Goal: Task Accomplishment & Management: Use online tool/utility

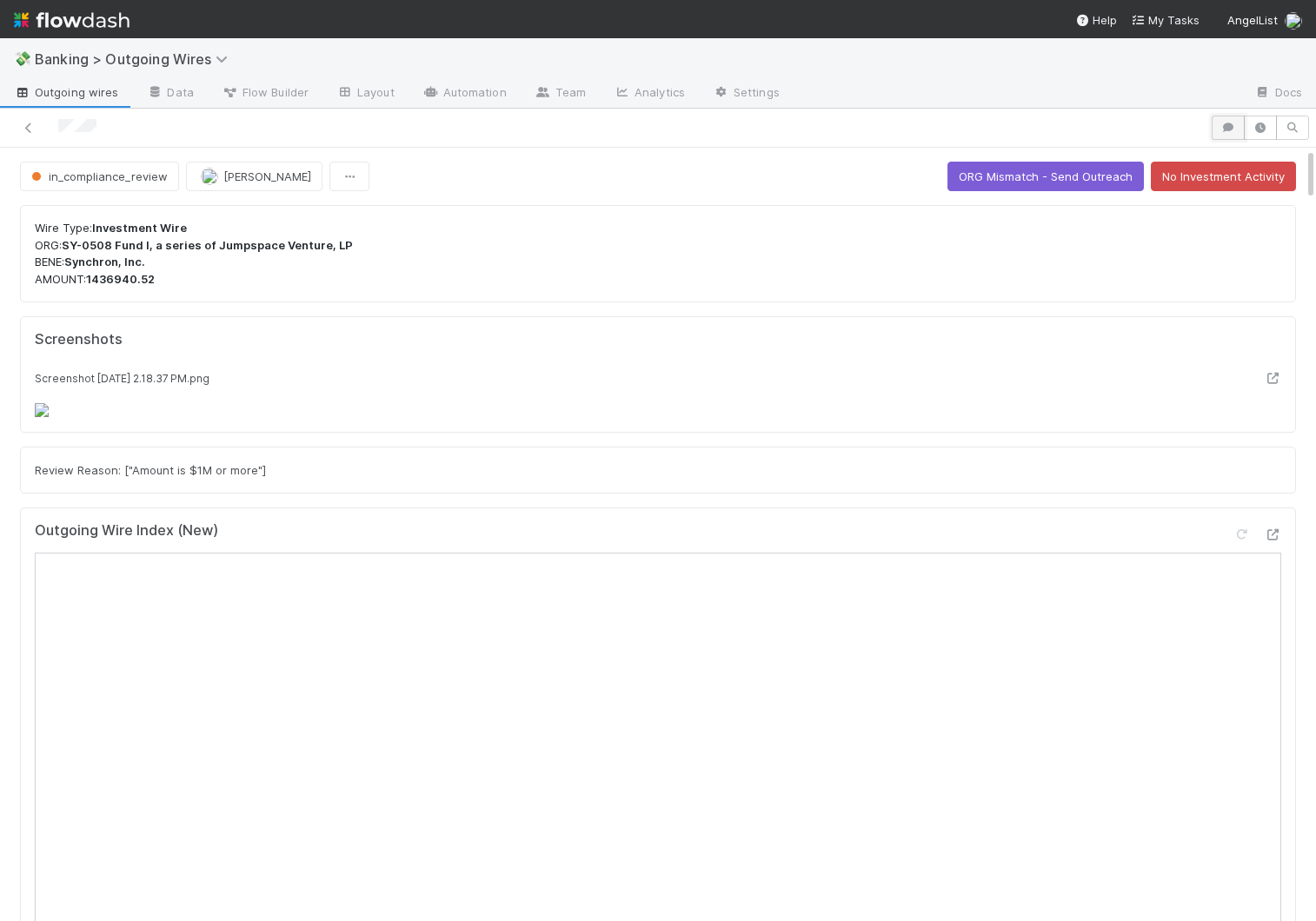
click at [1231, 129] on icon "button" at bounding box center [1228, 128] width 17 height 11
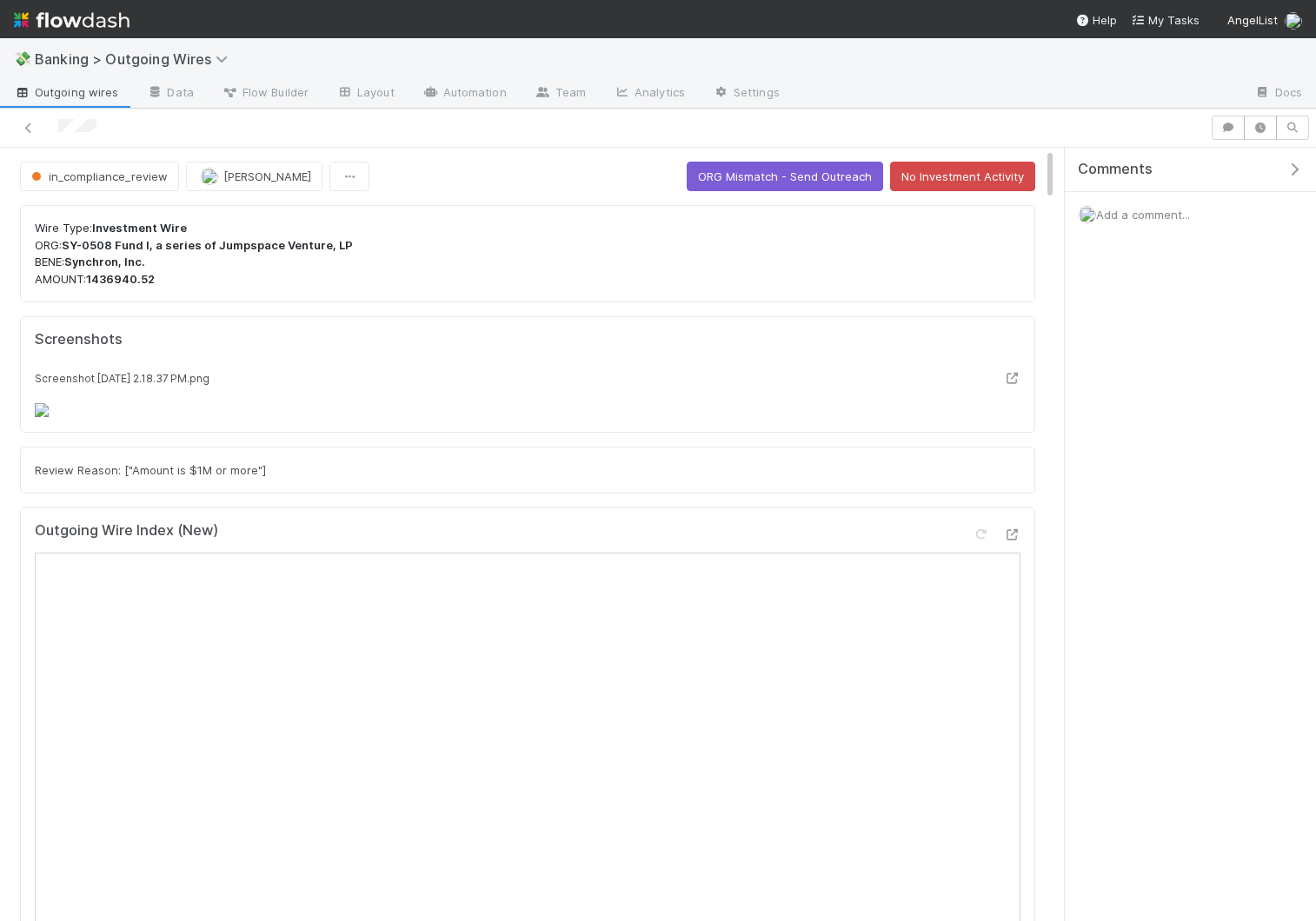
click at [1150, 243] on div "Comments Add a comment..." at bounding box center [1189, 236] width 251 height 177
click at [1143, 206] on div "Add a comment..." at bounding box center [1189, 214] width 251 height 45
click at [1135, 210] on span "Add a comment..." at bounding box center [1143, 214] width 94 height 13
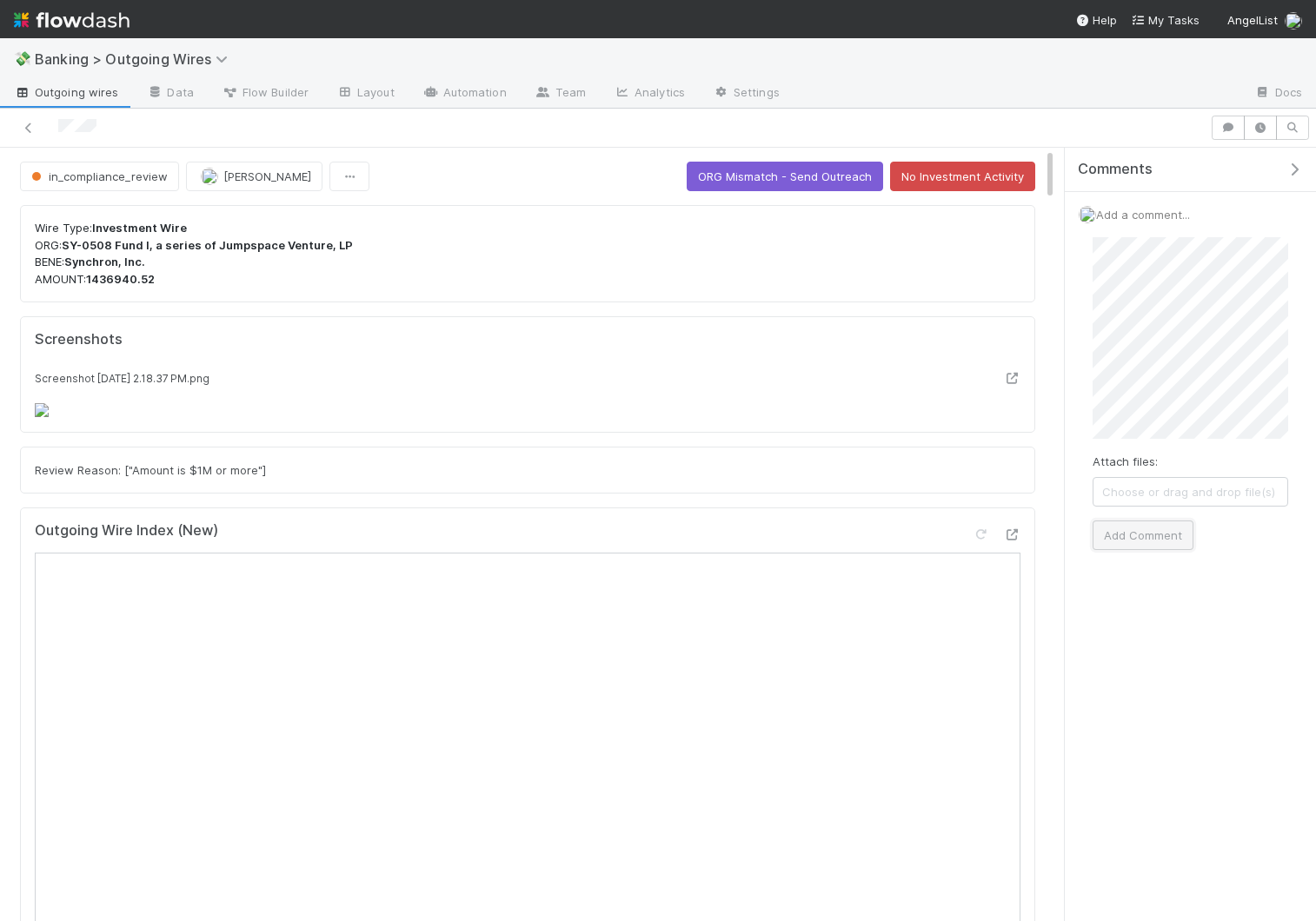
click at [1158, 531] on button "Add Comment" at bounding box center [1142, 535] width 101 height 30
click at [1301, 162] on icon "button" at bounding box center [1294, 169] width 17 height 13
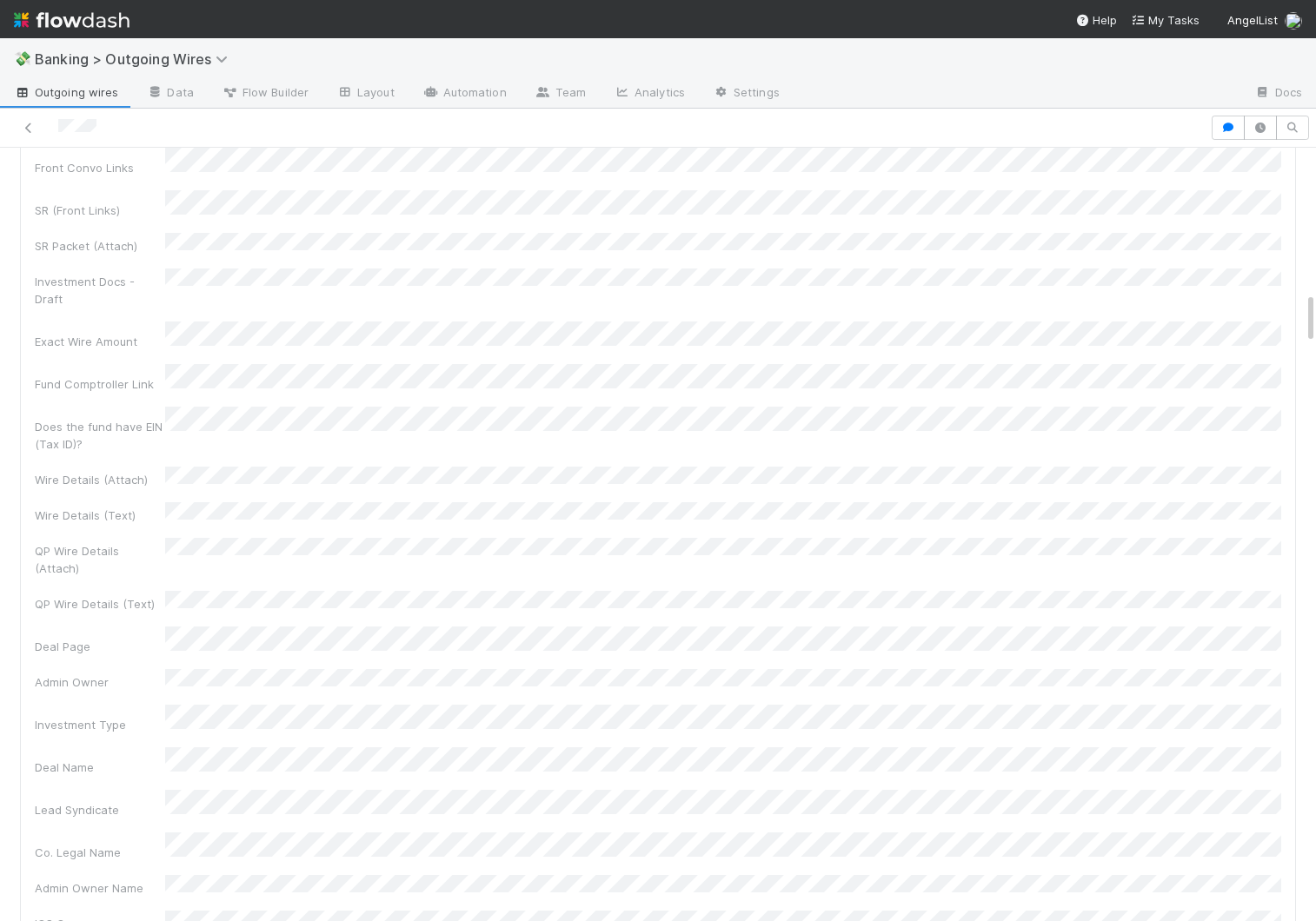
scroll to position [1500, 0]
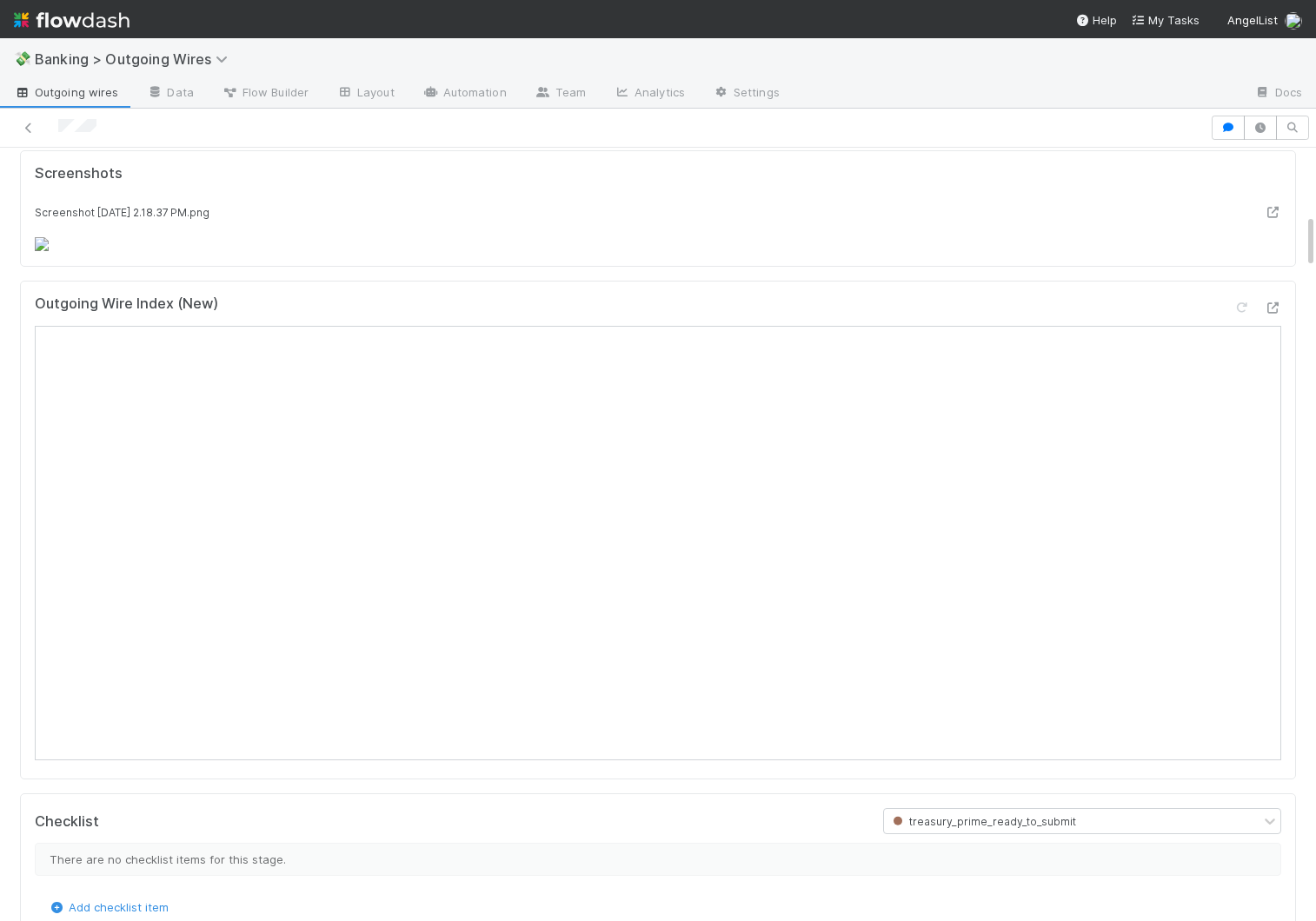
scroll to position [0, 0]
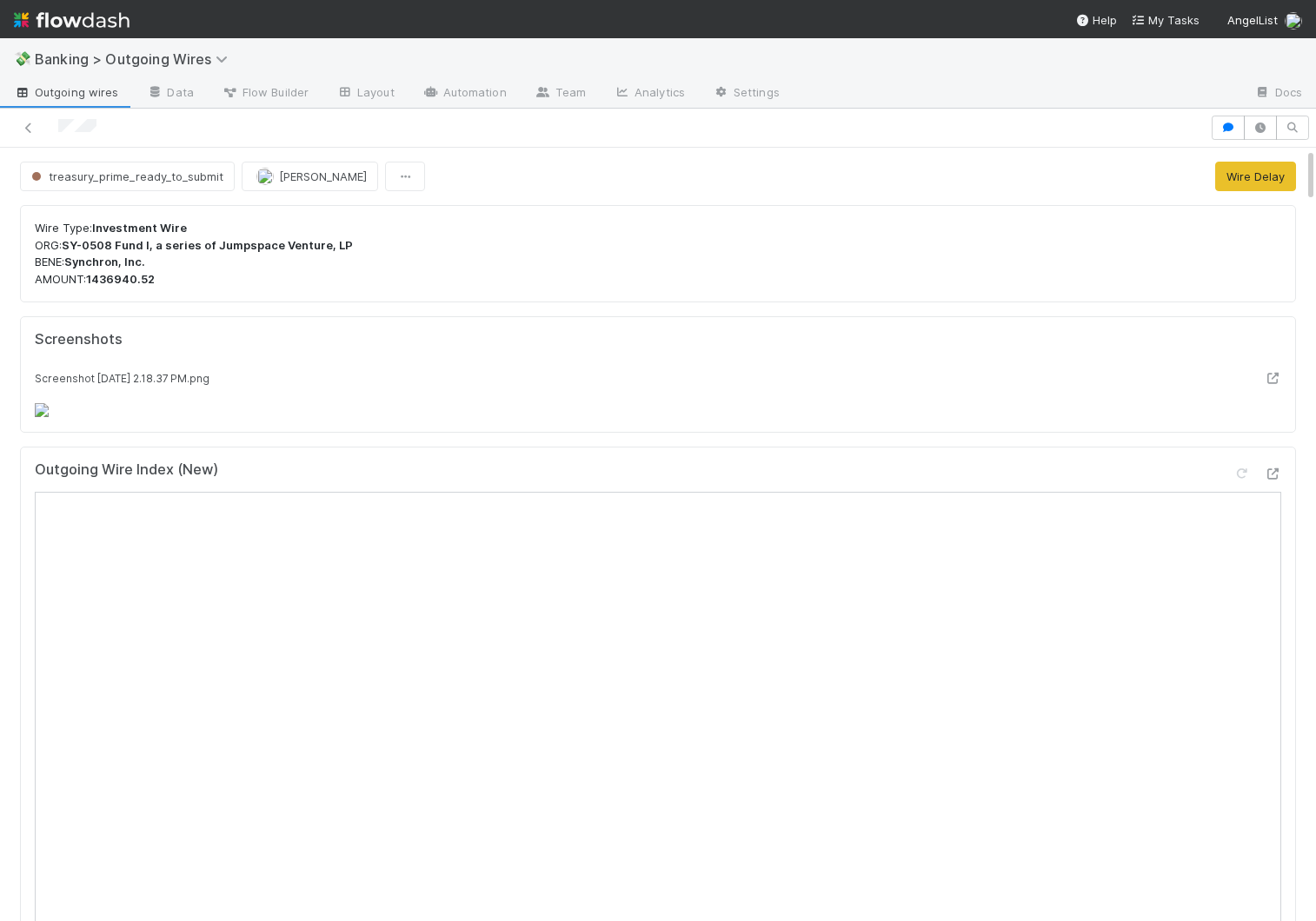
click at [45, 97] on span "Outgoing wires" at bounding box center [65, 92] width 105 height 17
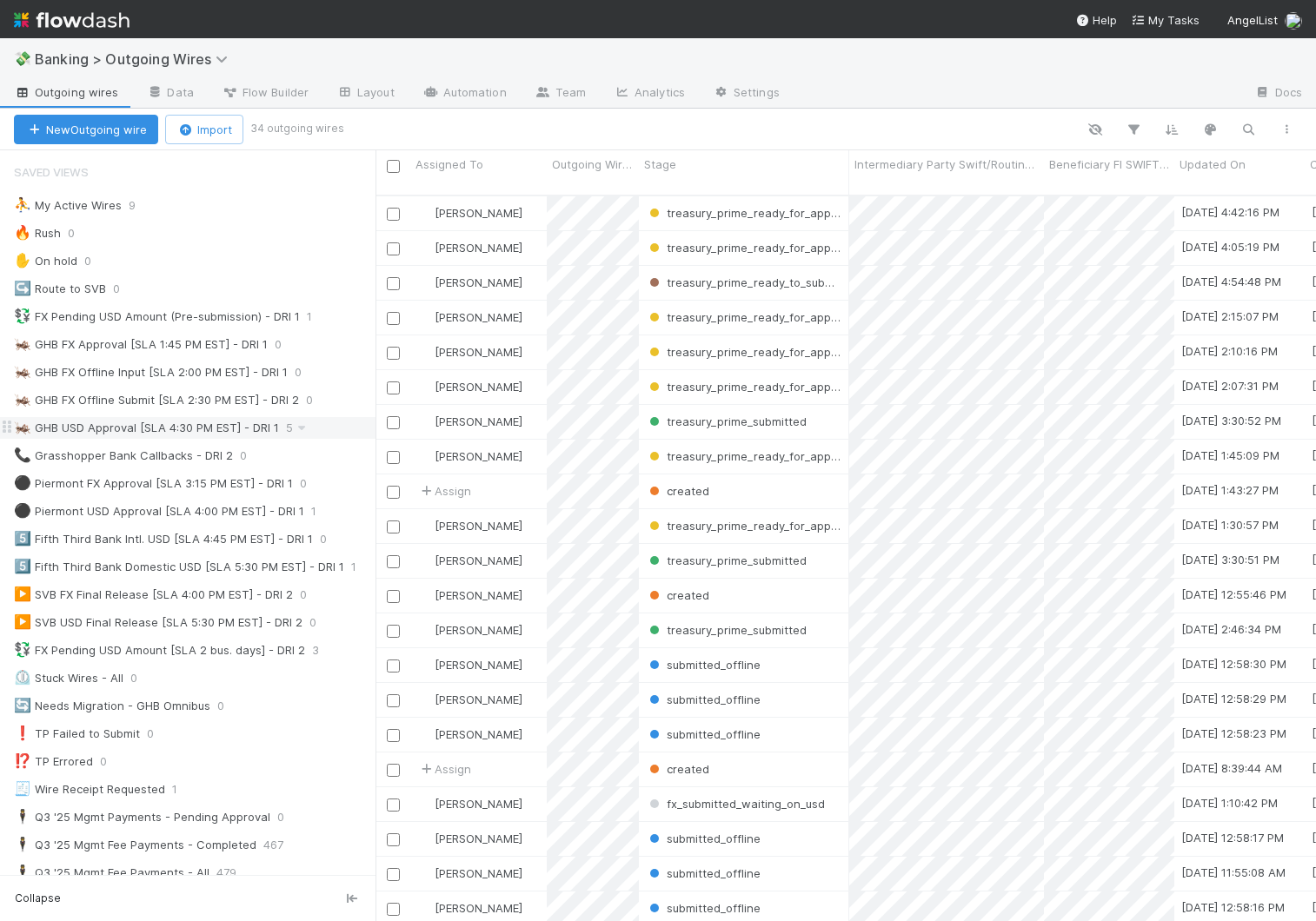
click at [328, 433] on div "🦗 GHB USD Approval [SLA 4:30 PM EST] - DRI 1 5" at bounding box center [194, 427] width 361 height 22
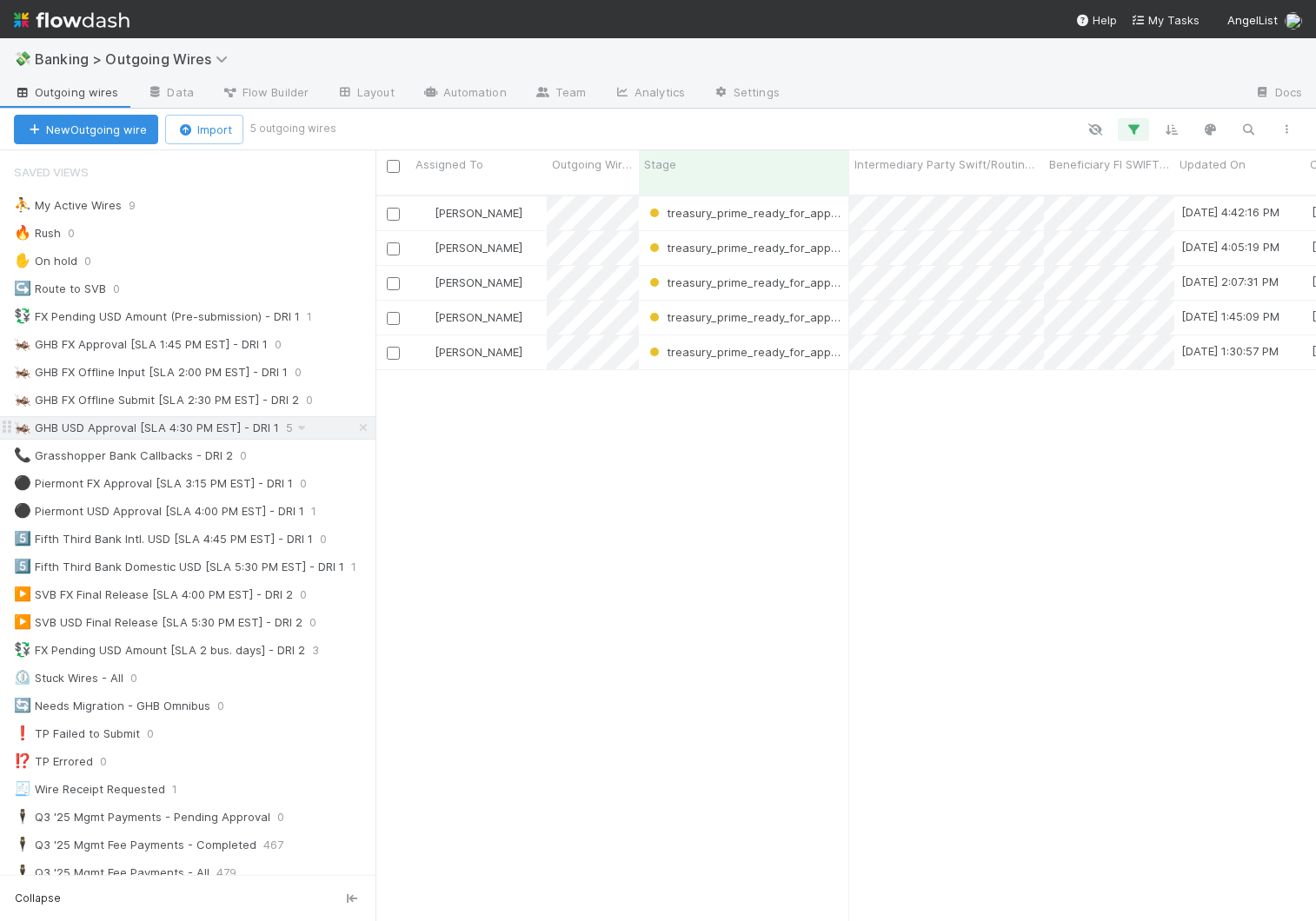
scroll to position [739, 940]
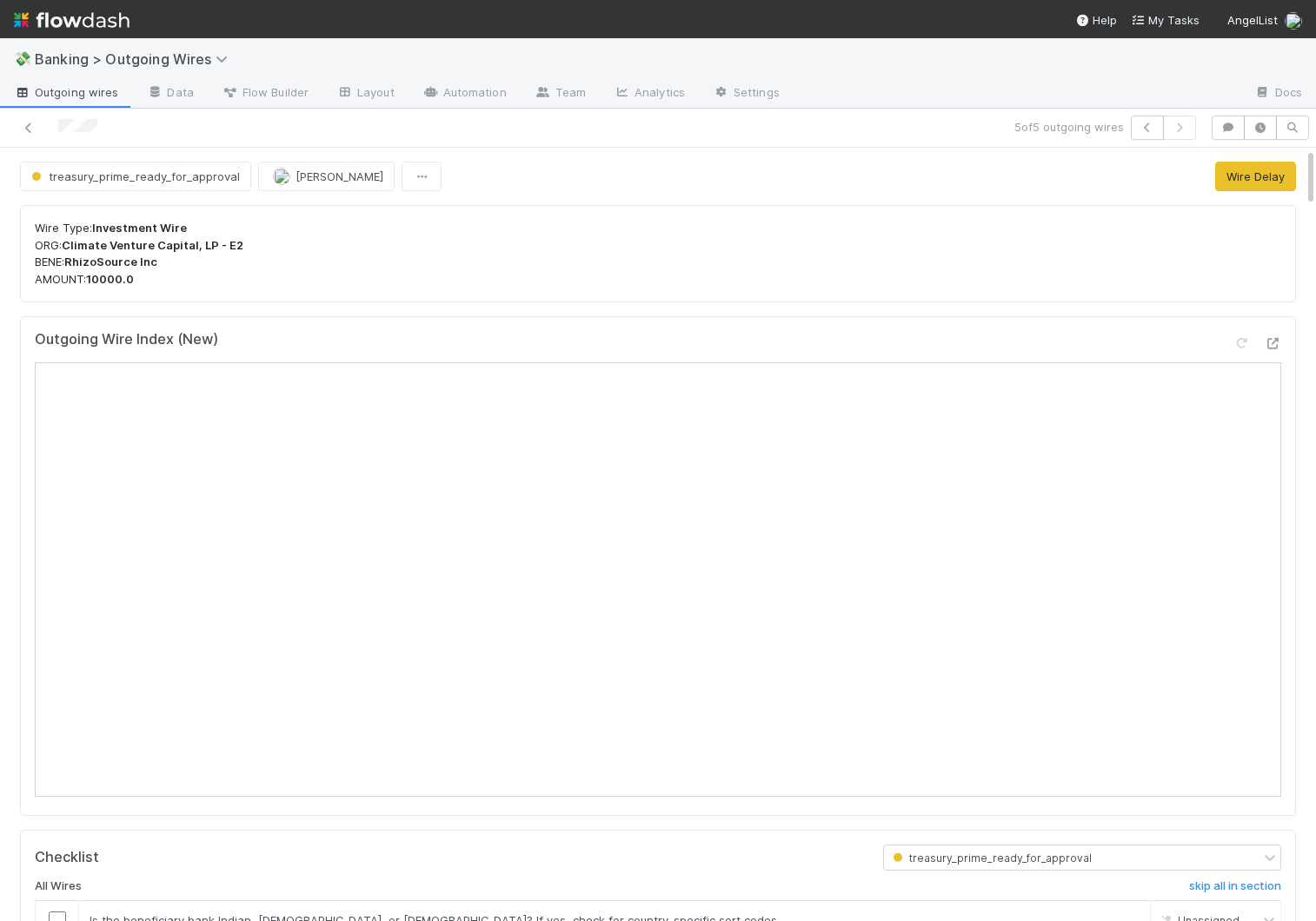
click at [50, 96] on span "Outgoing wires" at bounding box center [65, 92] width 105 height 17
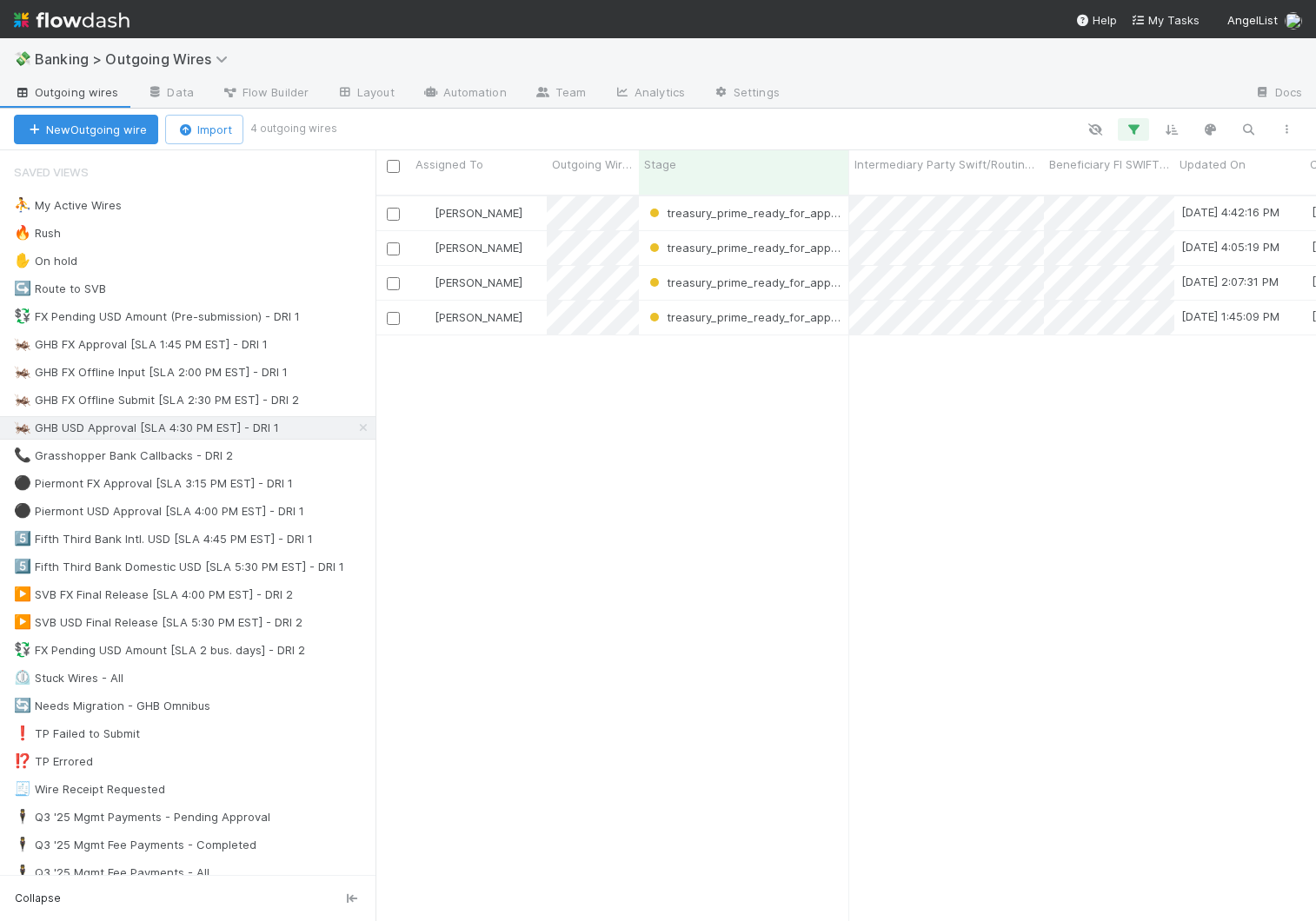
scroll to position [0, 1]
click at [988, 308] on div at bounding box center [658, 460] width 1316 height 921
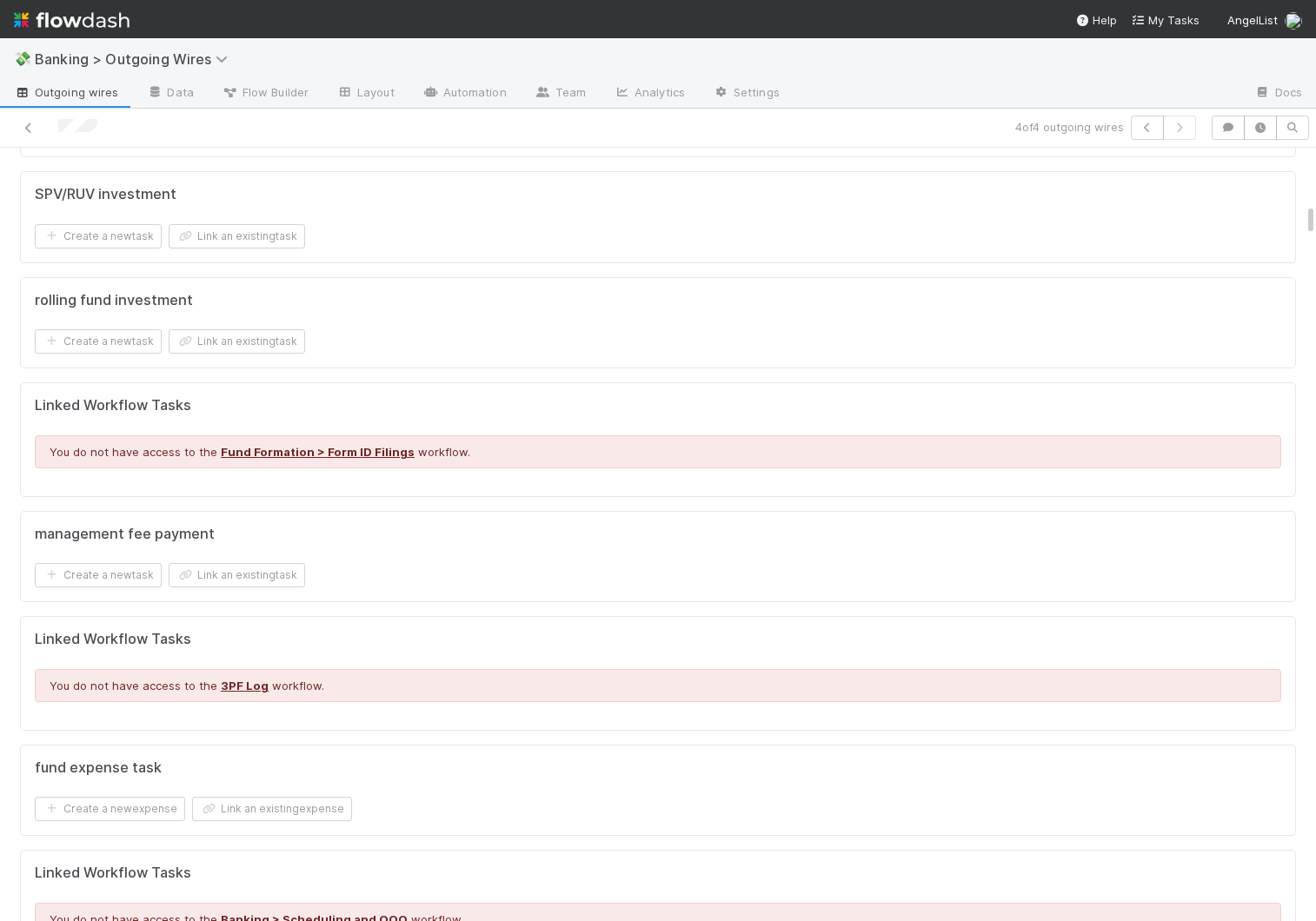
scroll to position [1667, 0]
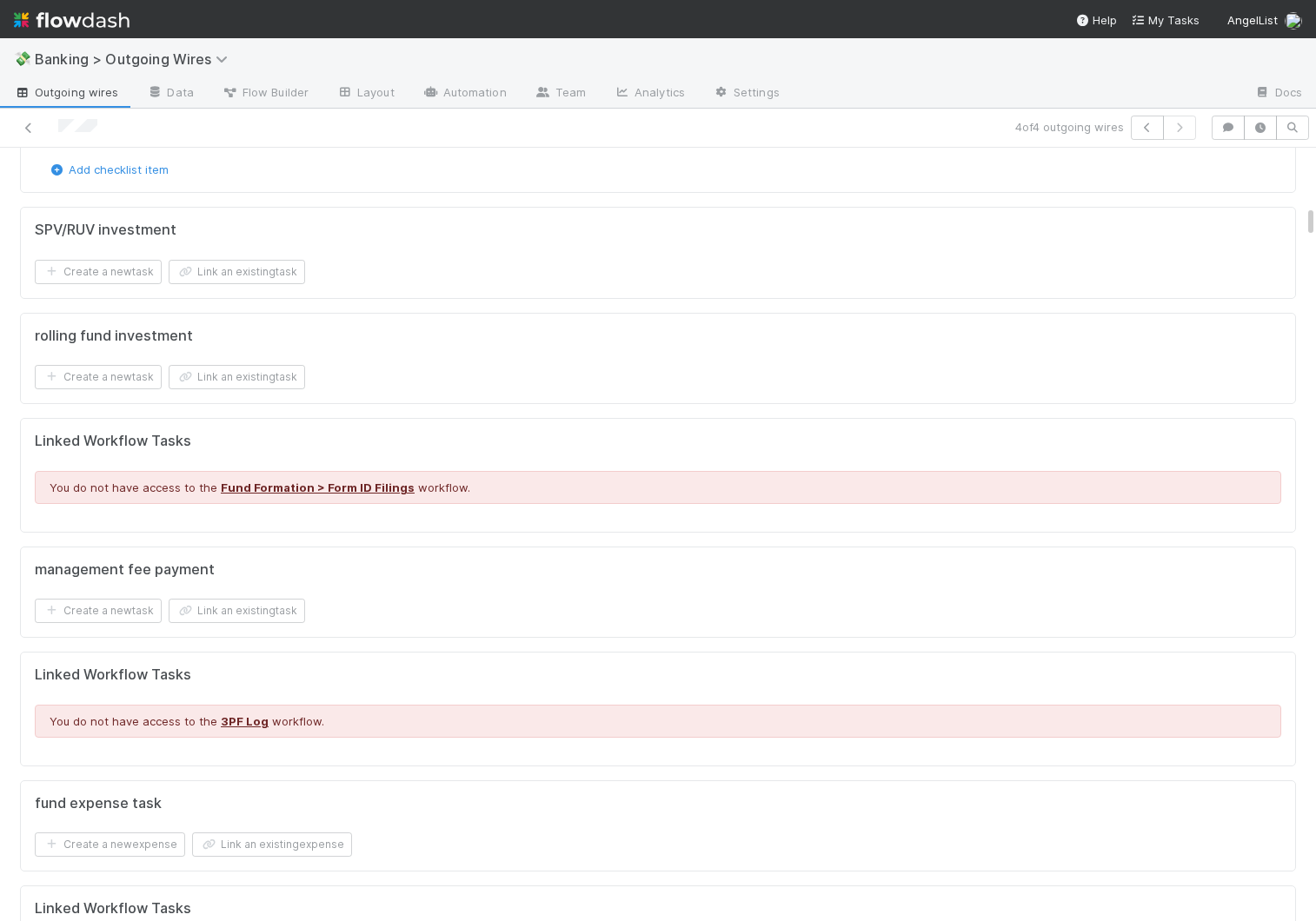
scroll to position [1557, 0]
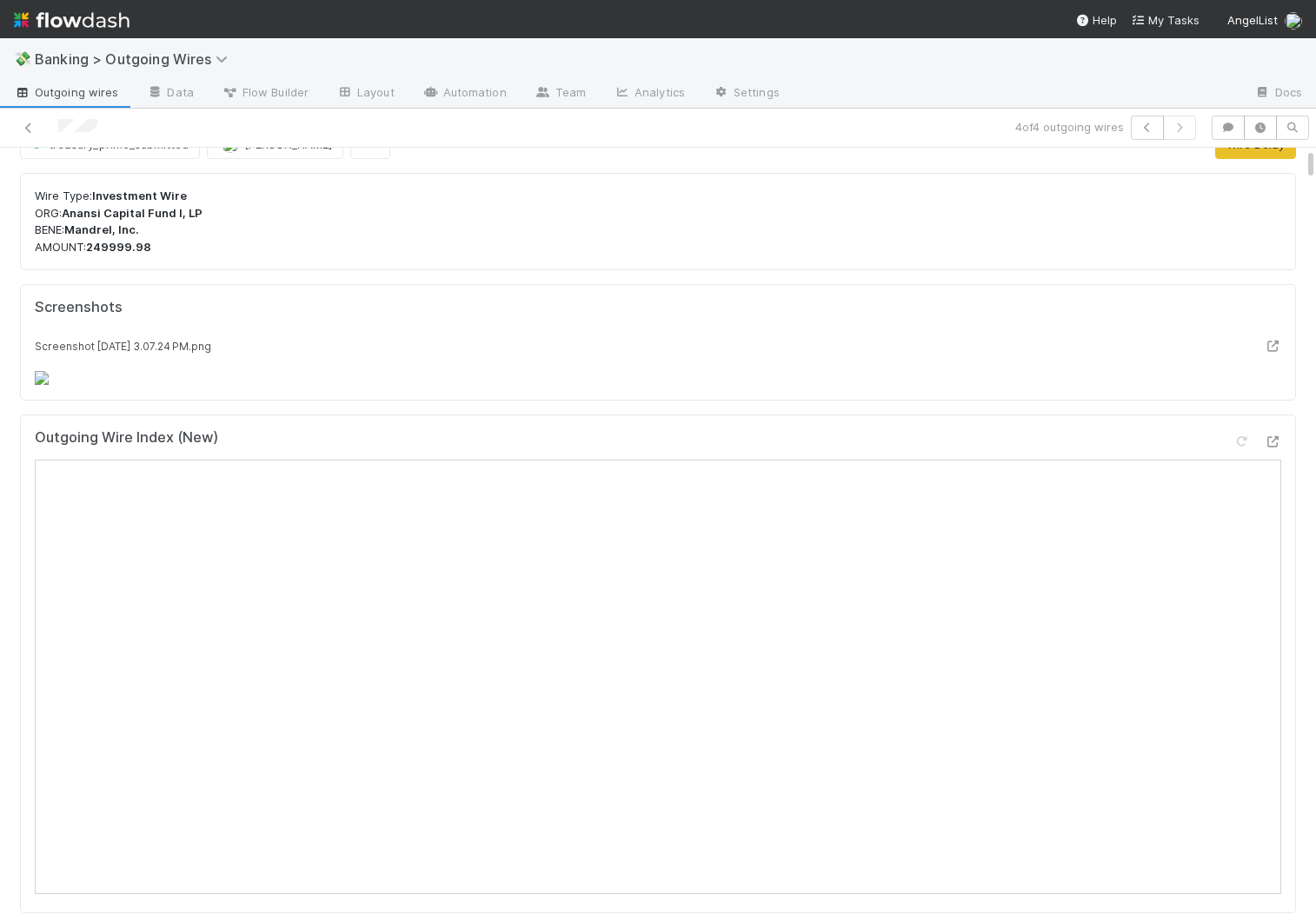
scroll to position [0, 0]
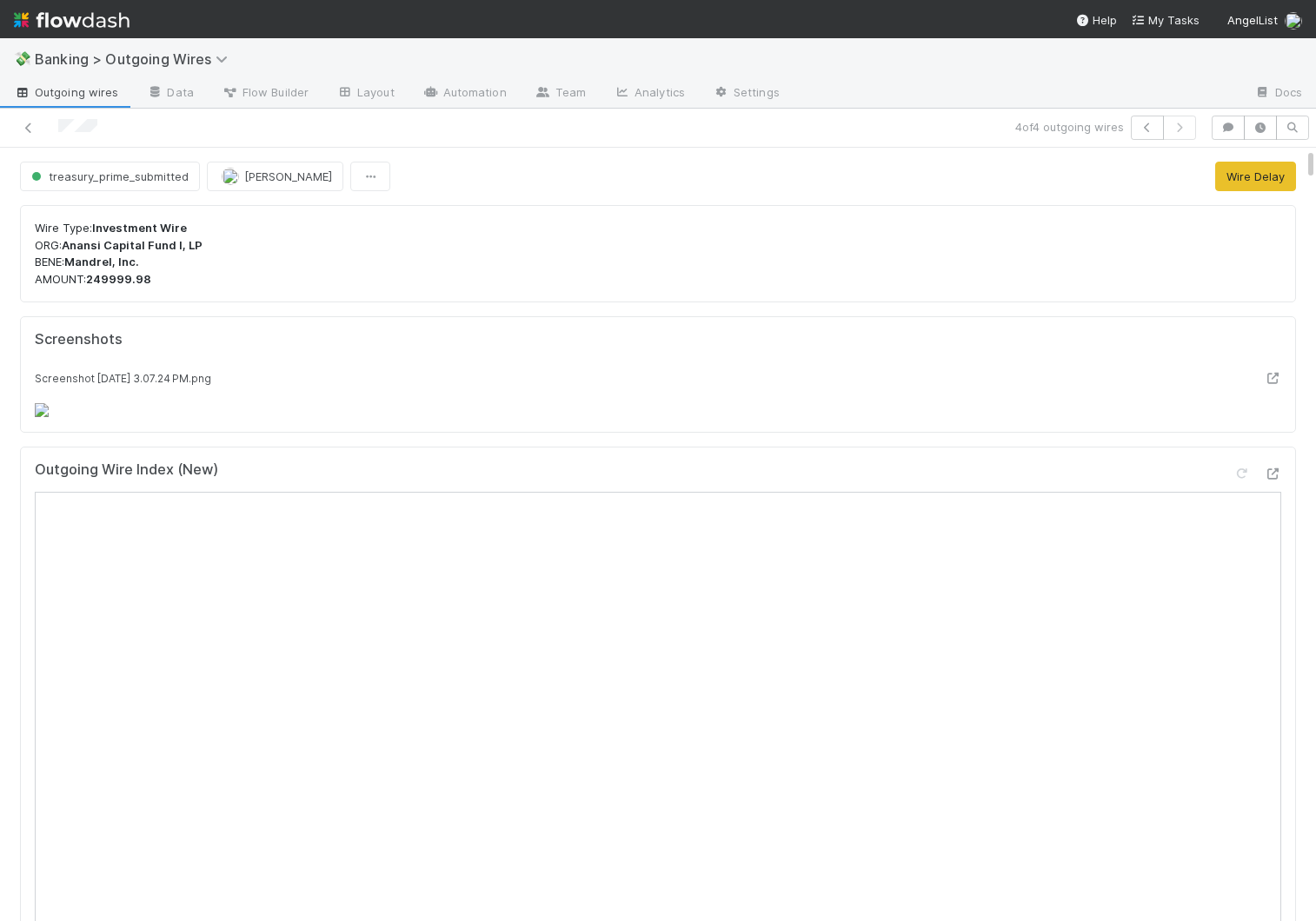
click at [60, 90] on span "Outgoing wires" at bounding box center [65, 92] width 105 height 17
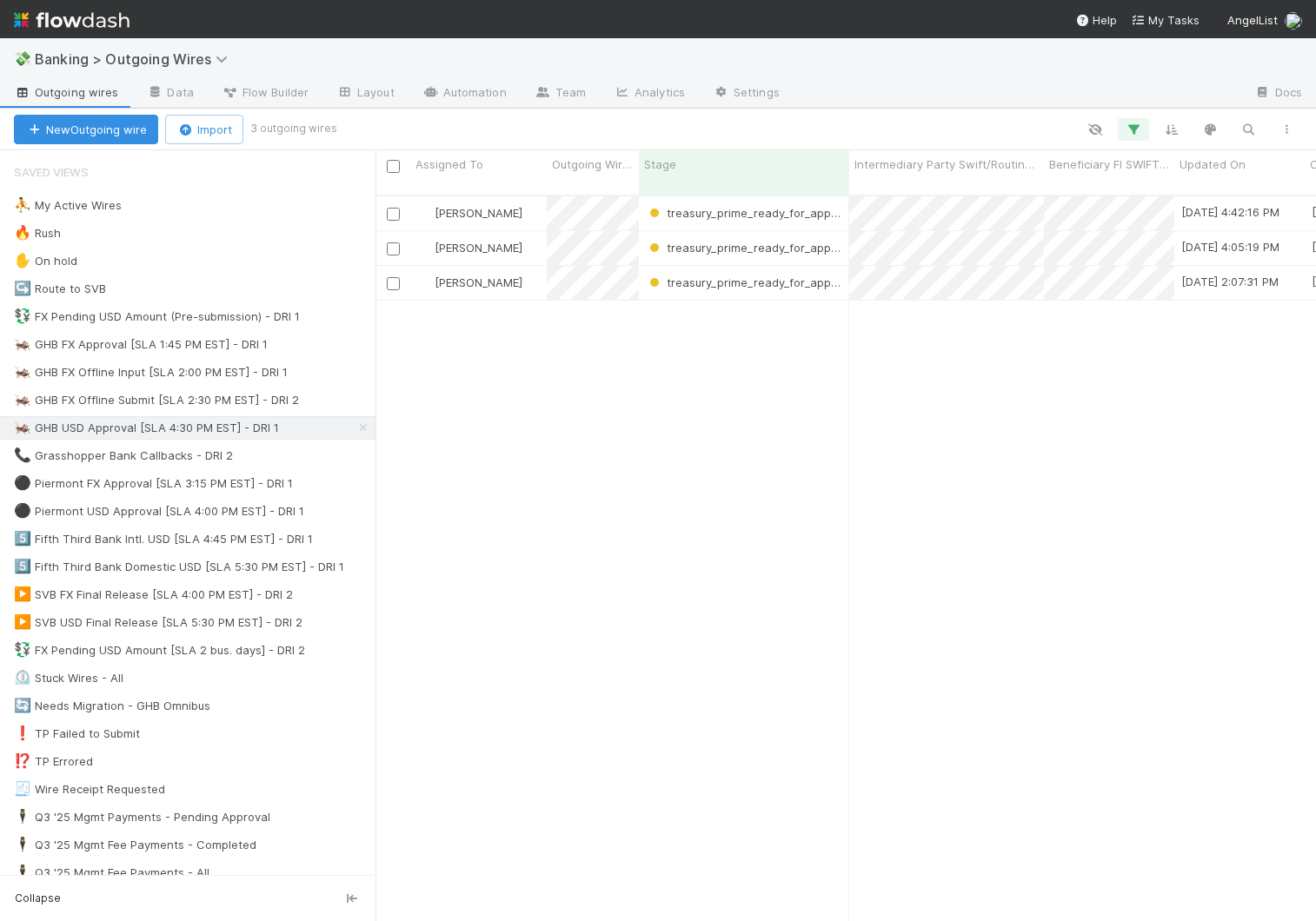
scroll to position [739, 940]
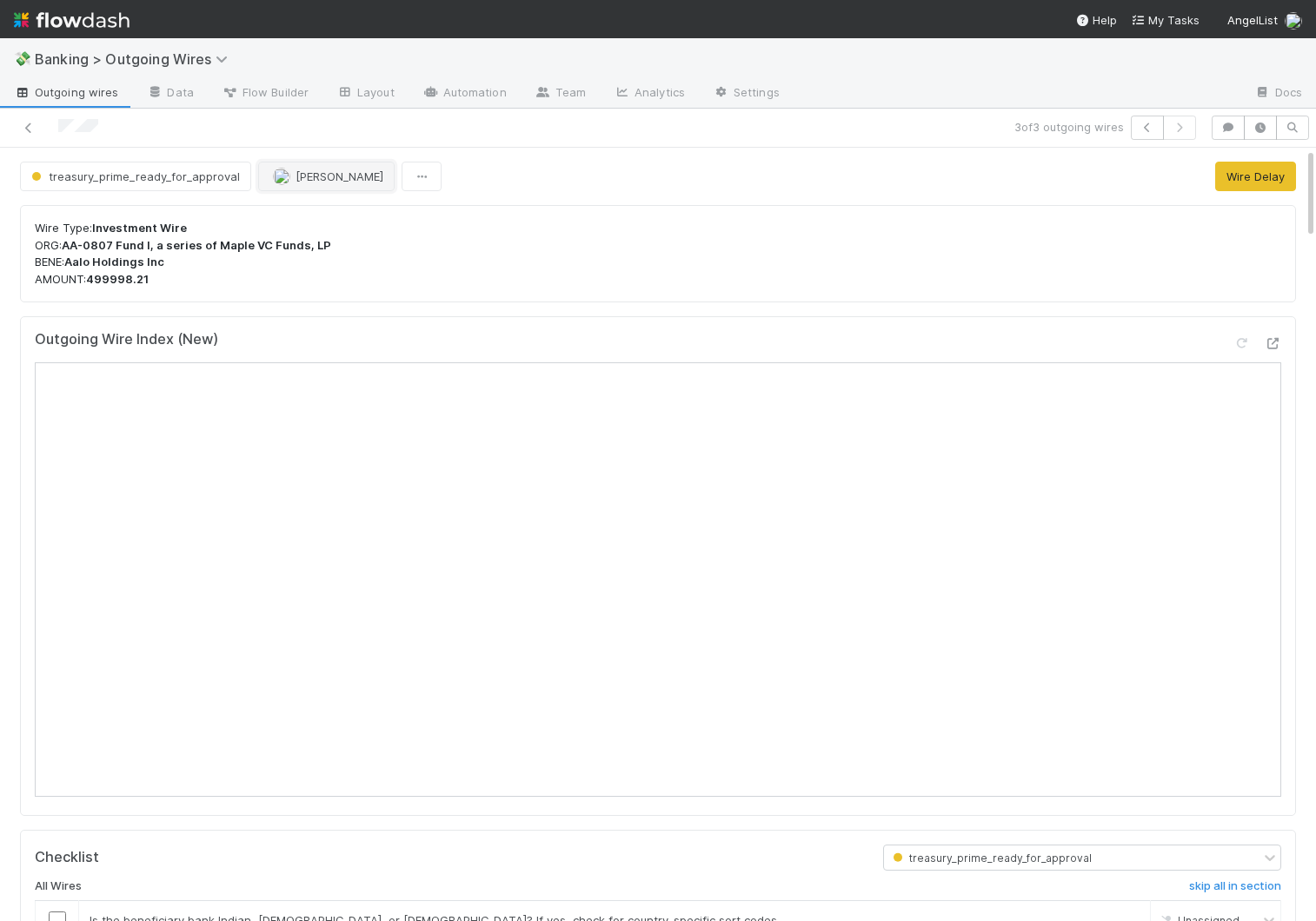
click at [330, 180] on span "[PERSON_NAME]" at bounding box center [339, 176] width 87 height 13
click at [333, 223] on span "[PERSON_NAME]" at bounding box center [321, 220] width 87 height 13
click at [346, 279] on p "Wire Type: Investment Wire ORG: AA-0807 Fund I, a series of Maple VC Funds, LP …" at bounding box center [657, 254] width 1246 height 68
click at [32, 133] on icon at bounding box center [29, 129] width 17 height 12
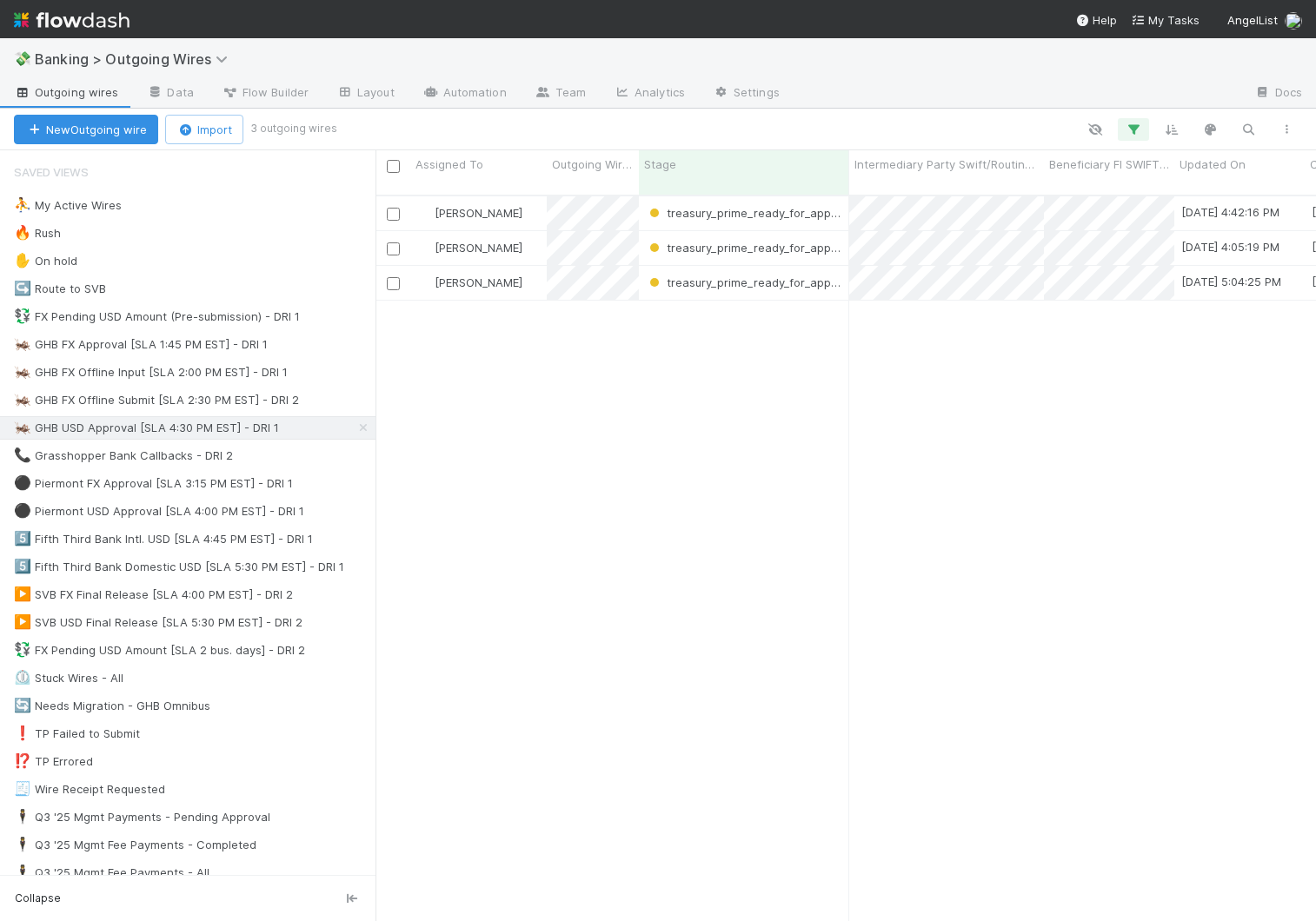
scroll to position [0, 1]
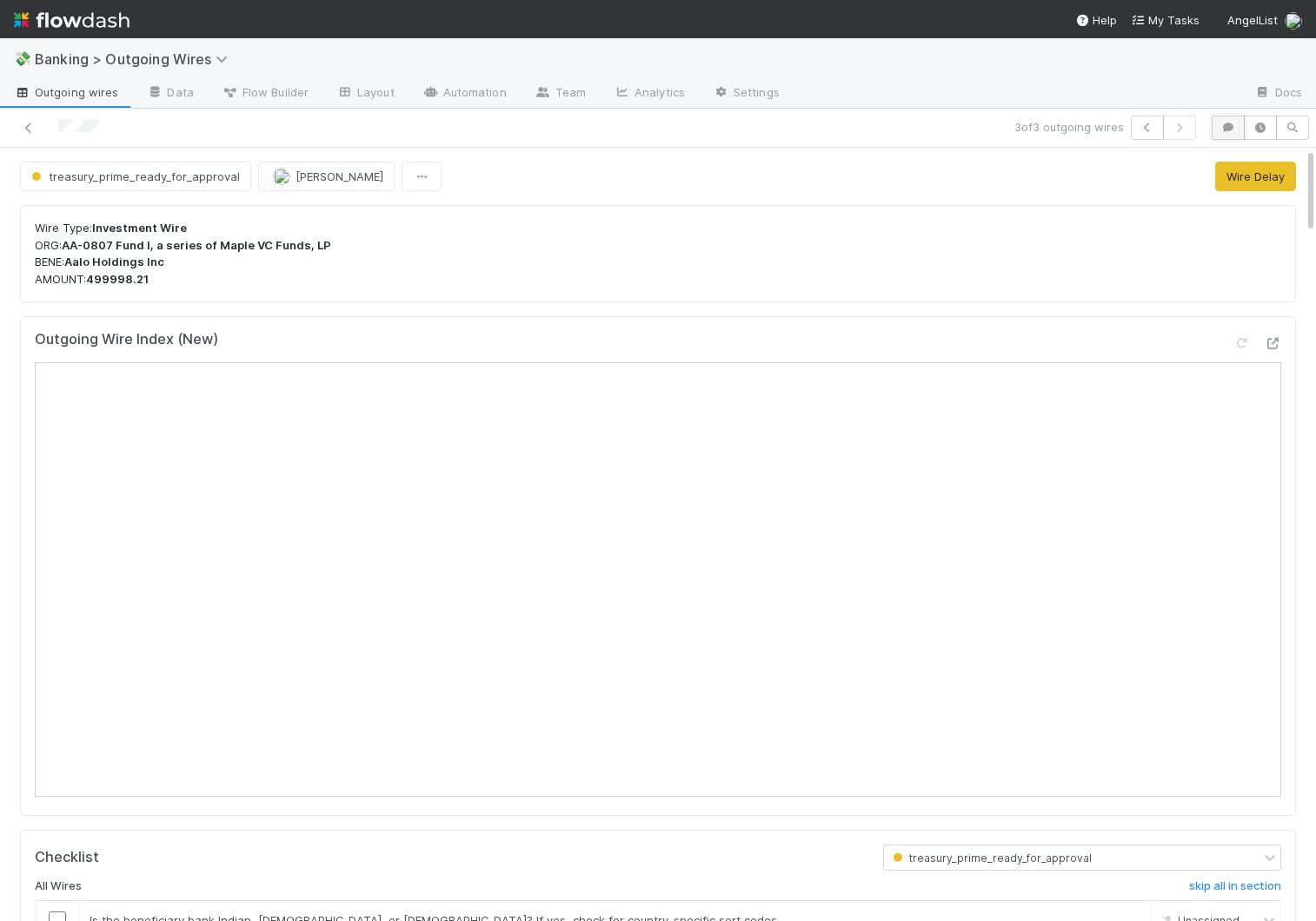
click at [1234, 133] on button "button" at bounding box center [1228, 127] width 33 height 24
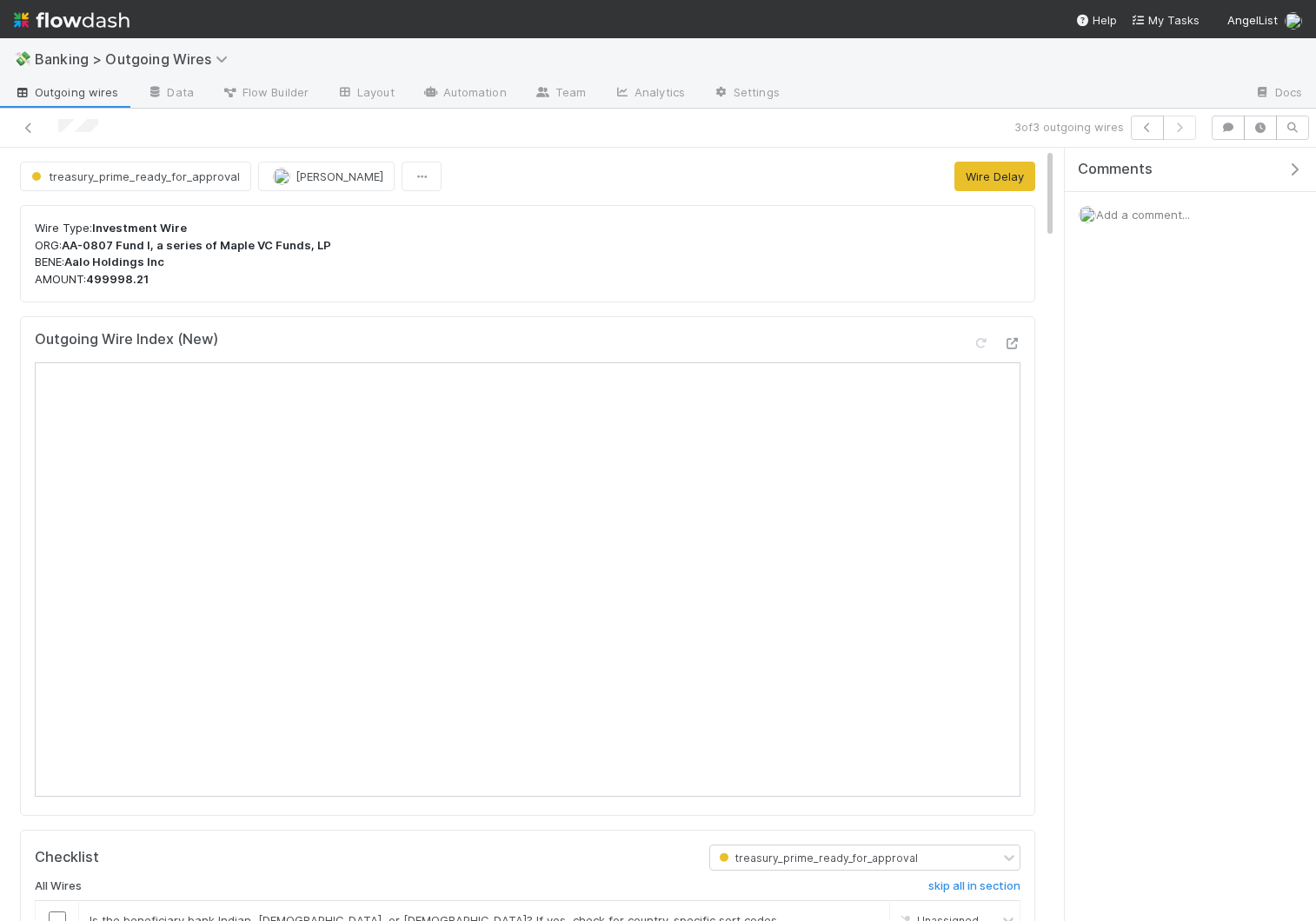
click at [1128, 217] on span "Add a comment..." at bounding box center [1143, 214] width 94 height 13
click at [1133, 510] on button "Add Comment" at bounding box center [1142, 506] width 101 height 30
click at [1304, 173] on button "button" at bounding box center [1297, 169] width 36 height 15
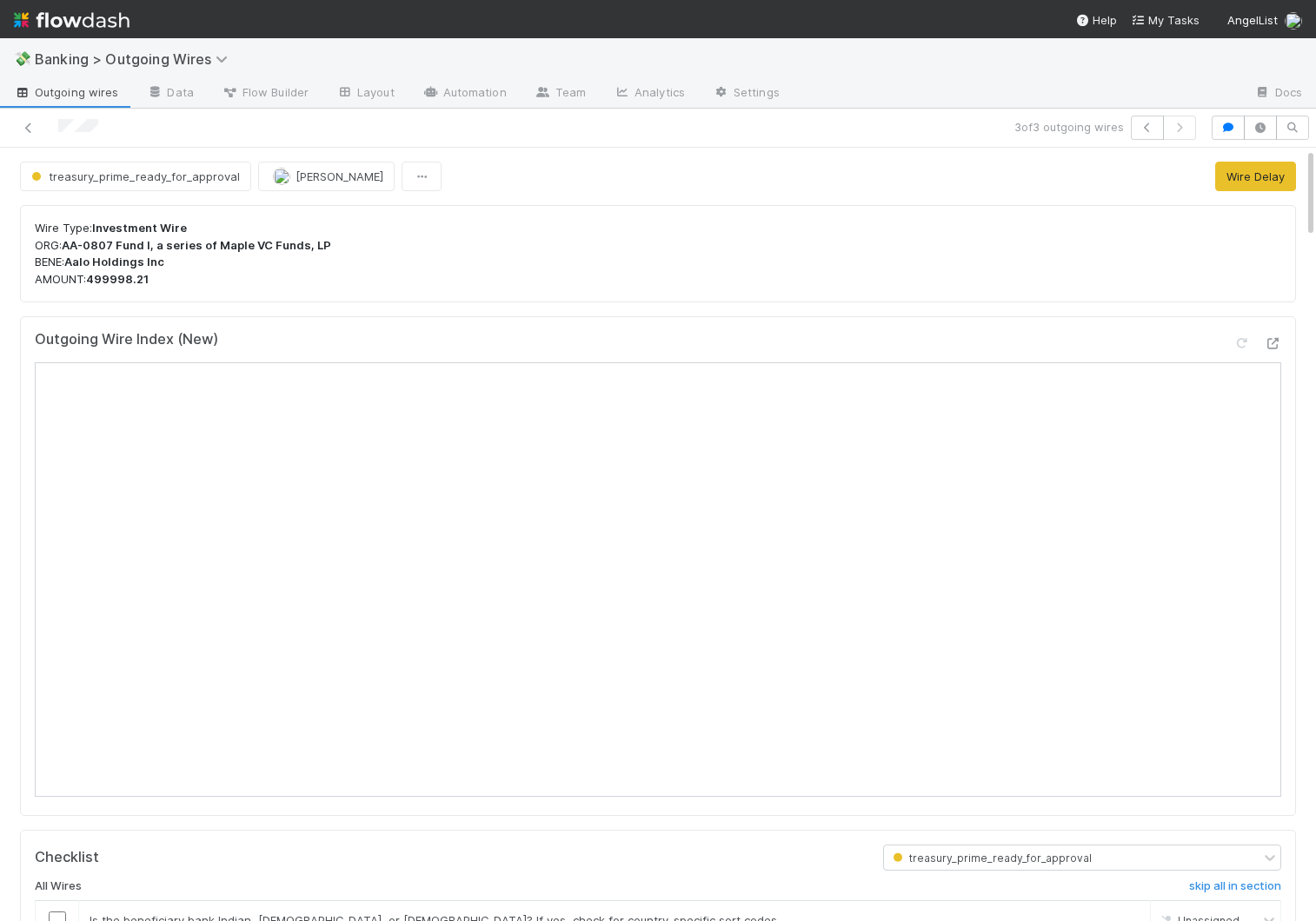
click at [48, 101] on link "Outgoing wires" at bounding box center [65, 93] width 132 height 28
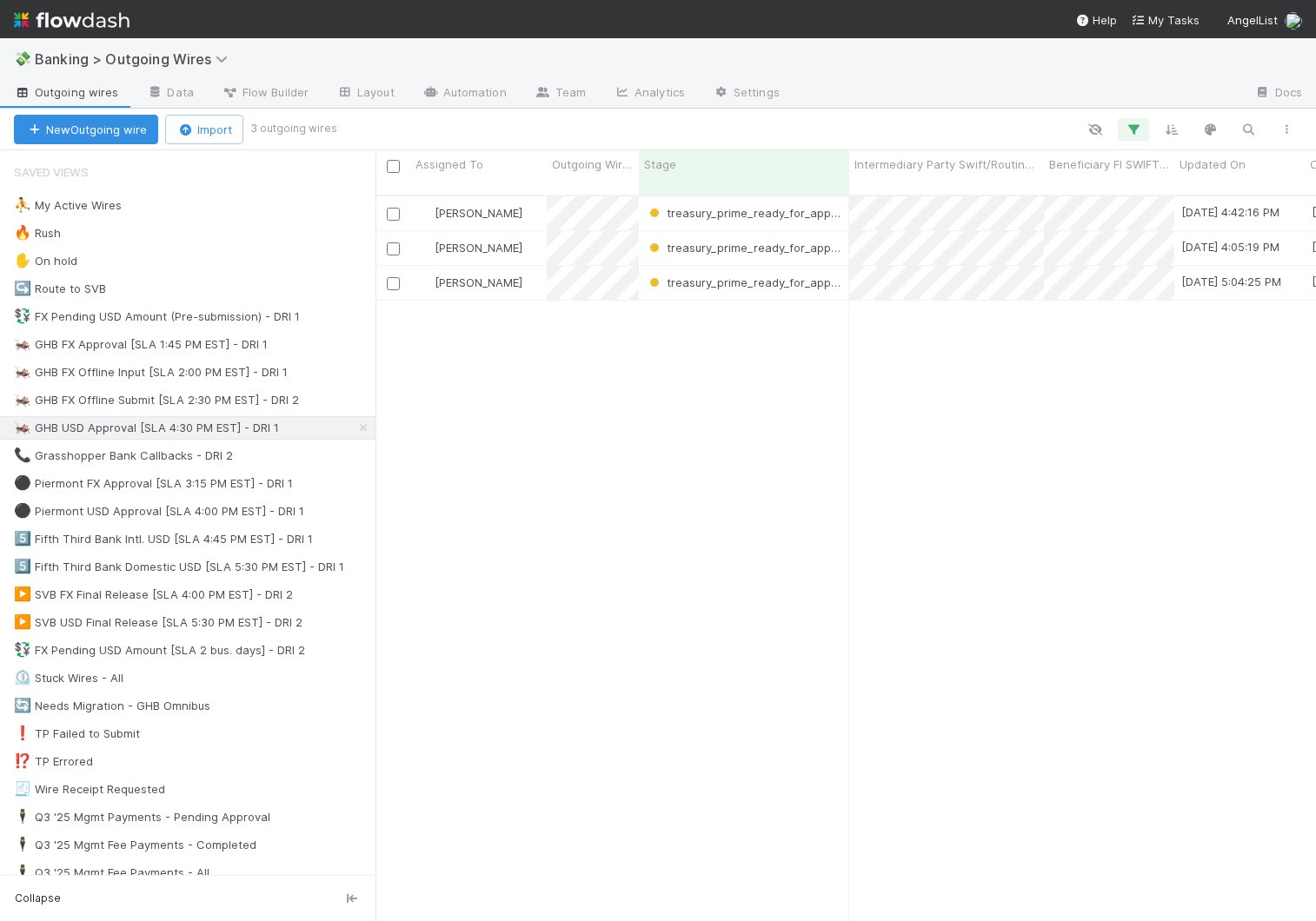
scroll to position [739, 940]
click at [522, 238] on div "[PERSON_NAME]" at bounding box center [478, 248] width 136 height 34
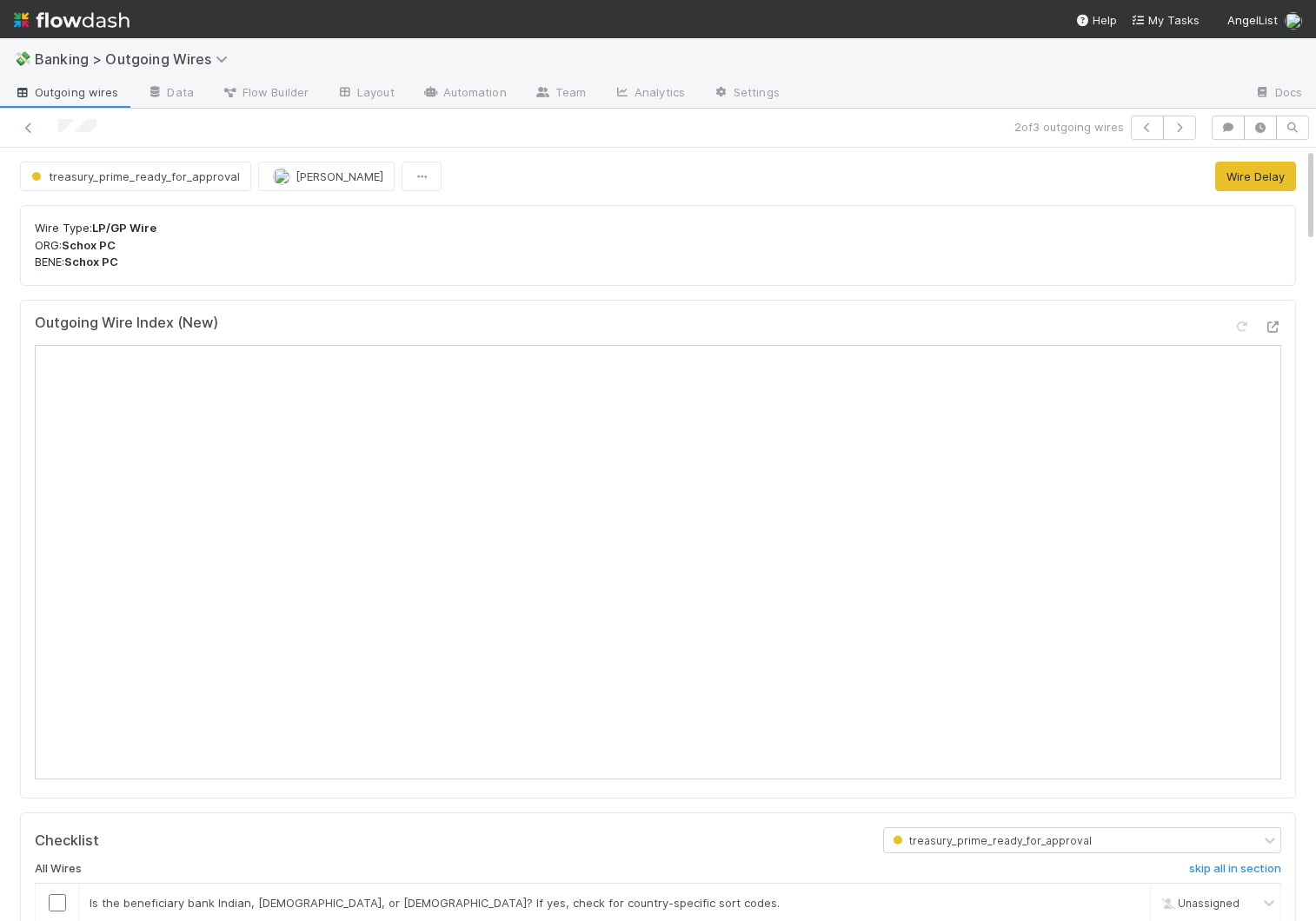
click at [48, 88] on span "Outgoing wires" at bounding box center [65, 92] width 105 height 17
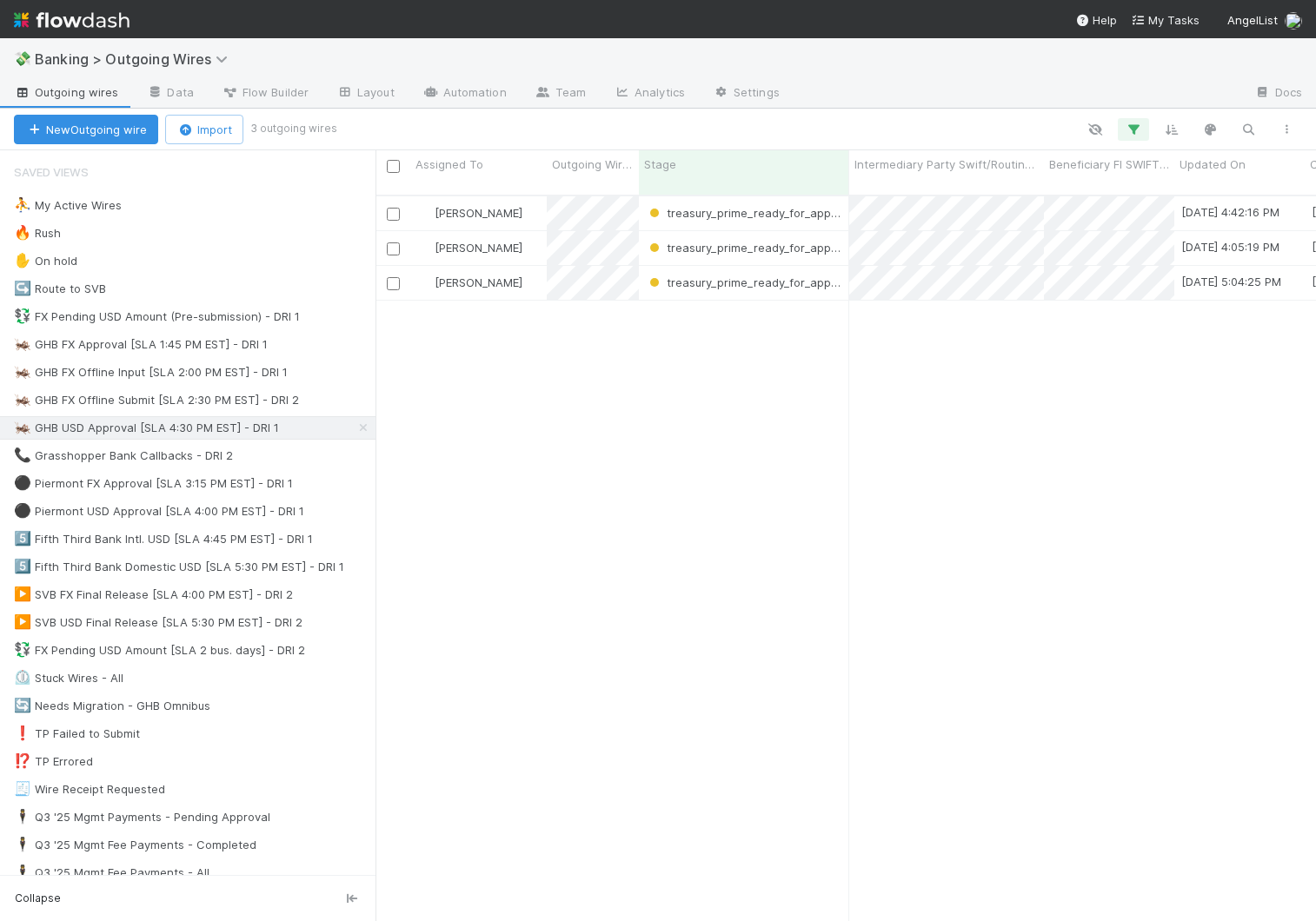
scroll to position [0, 1]
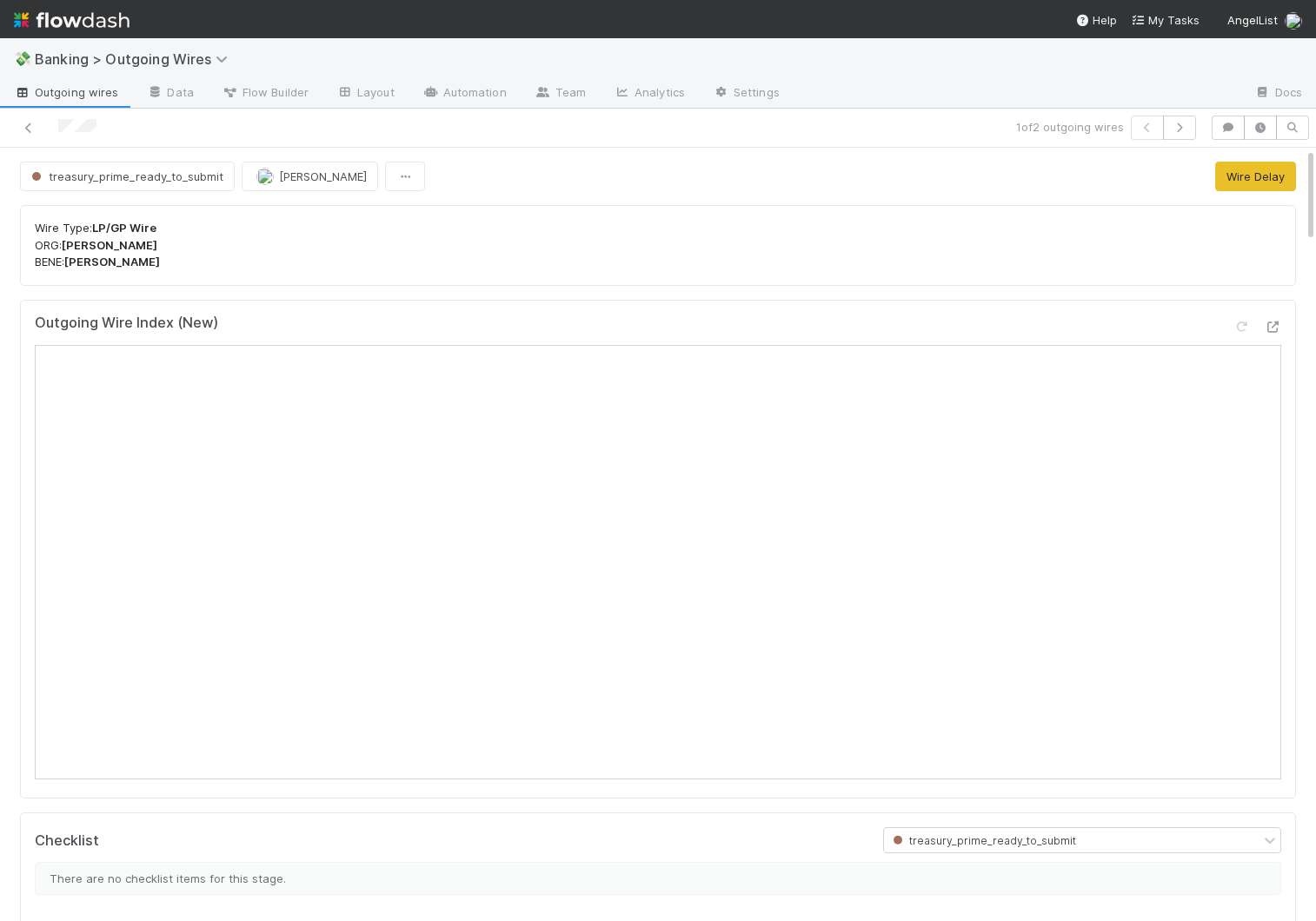
click at [60, 105] on link "Outgoing wires" at bounding box center [65, 93] width 132 height 28
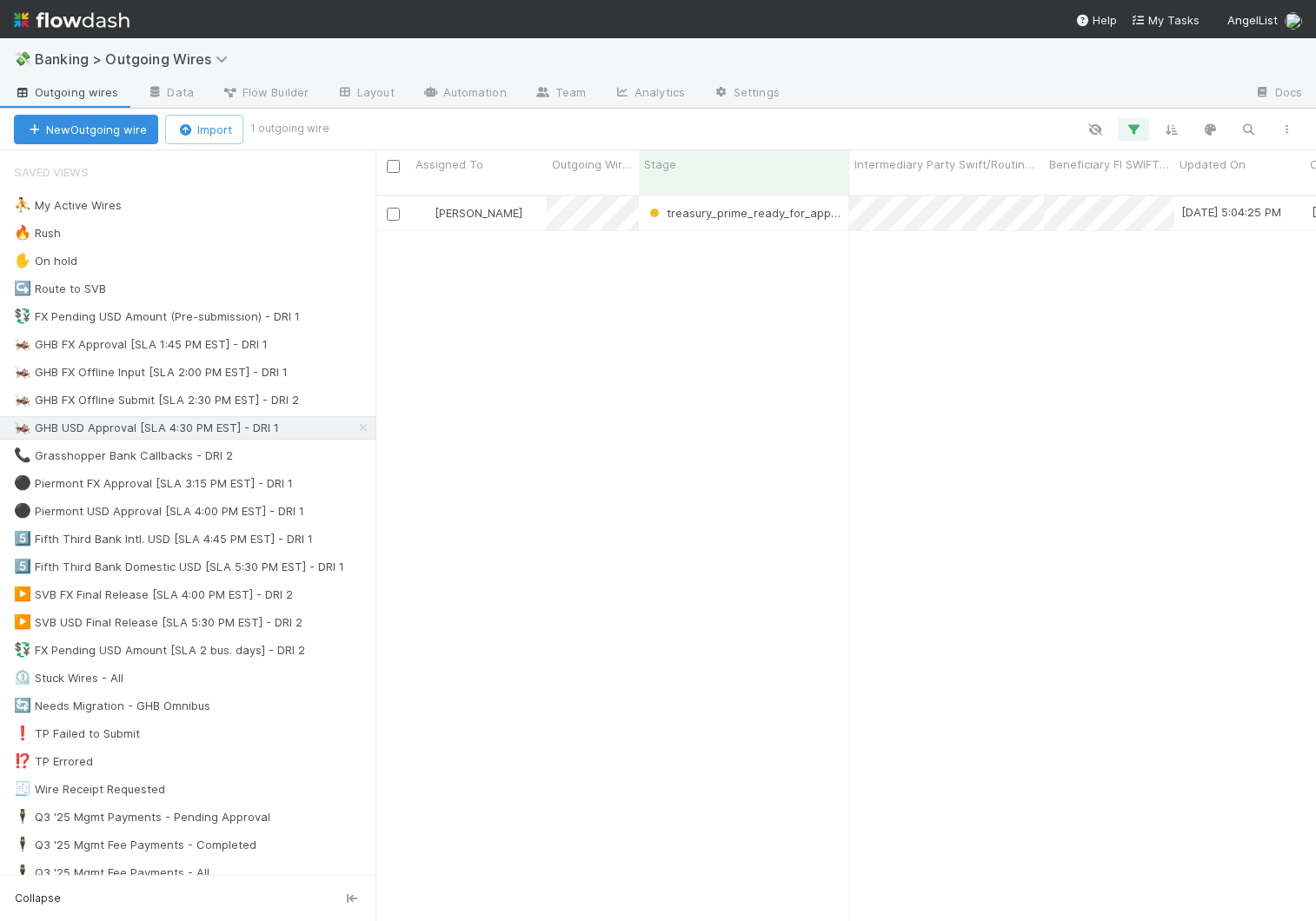
scroll to position [0, 1]
click at [352, 510] on div "⚫ Piermont USD Approval [SLA 4:00 PM EST] - DRI 1 1" at bounding box center [194, 511] width 361 height 22
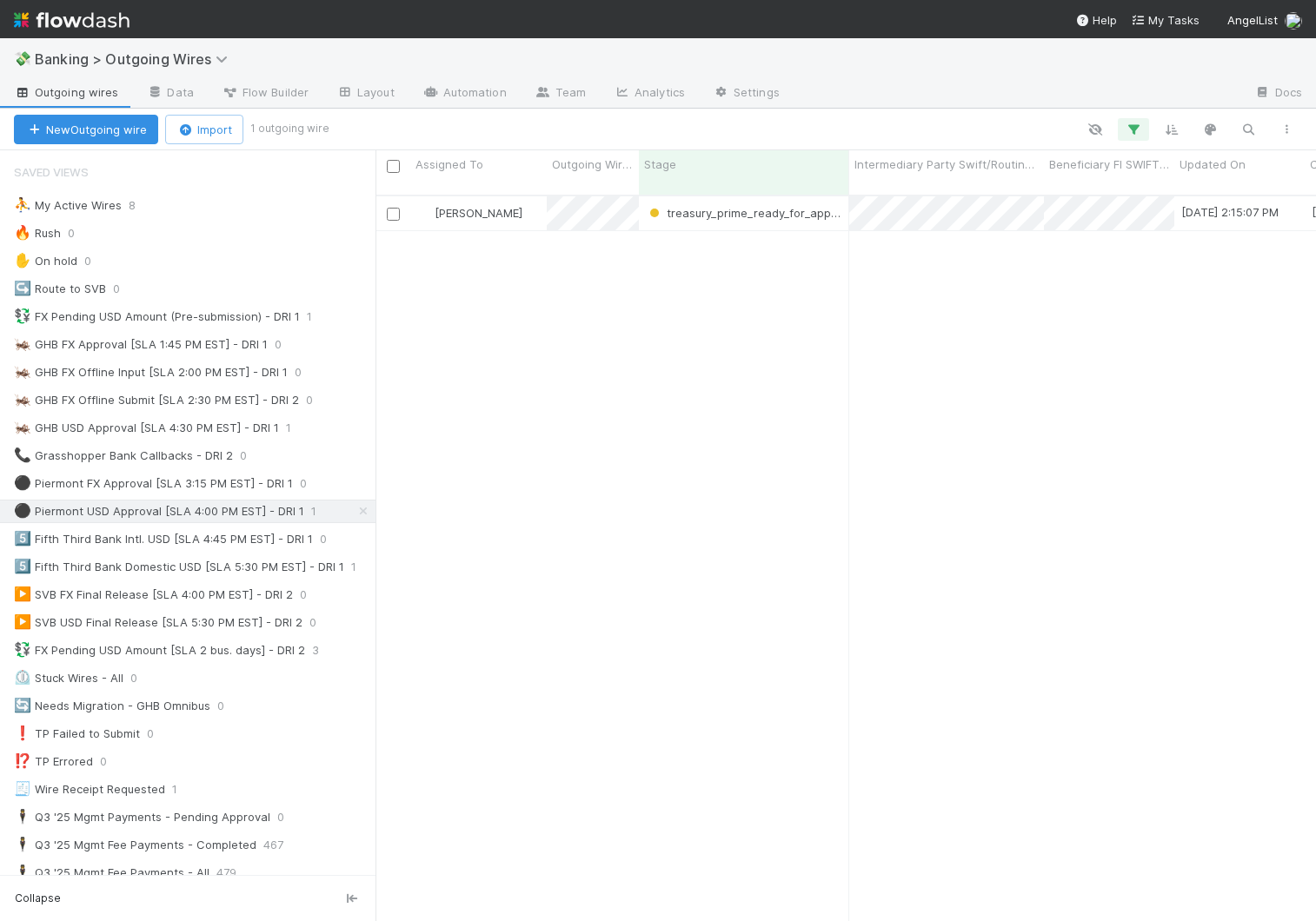
scroll to position [739, 940]
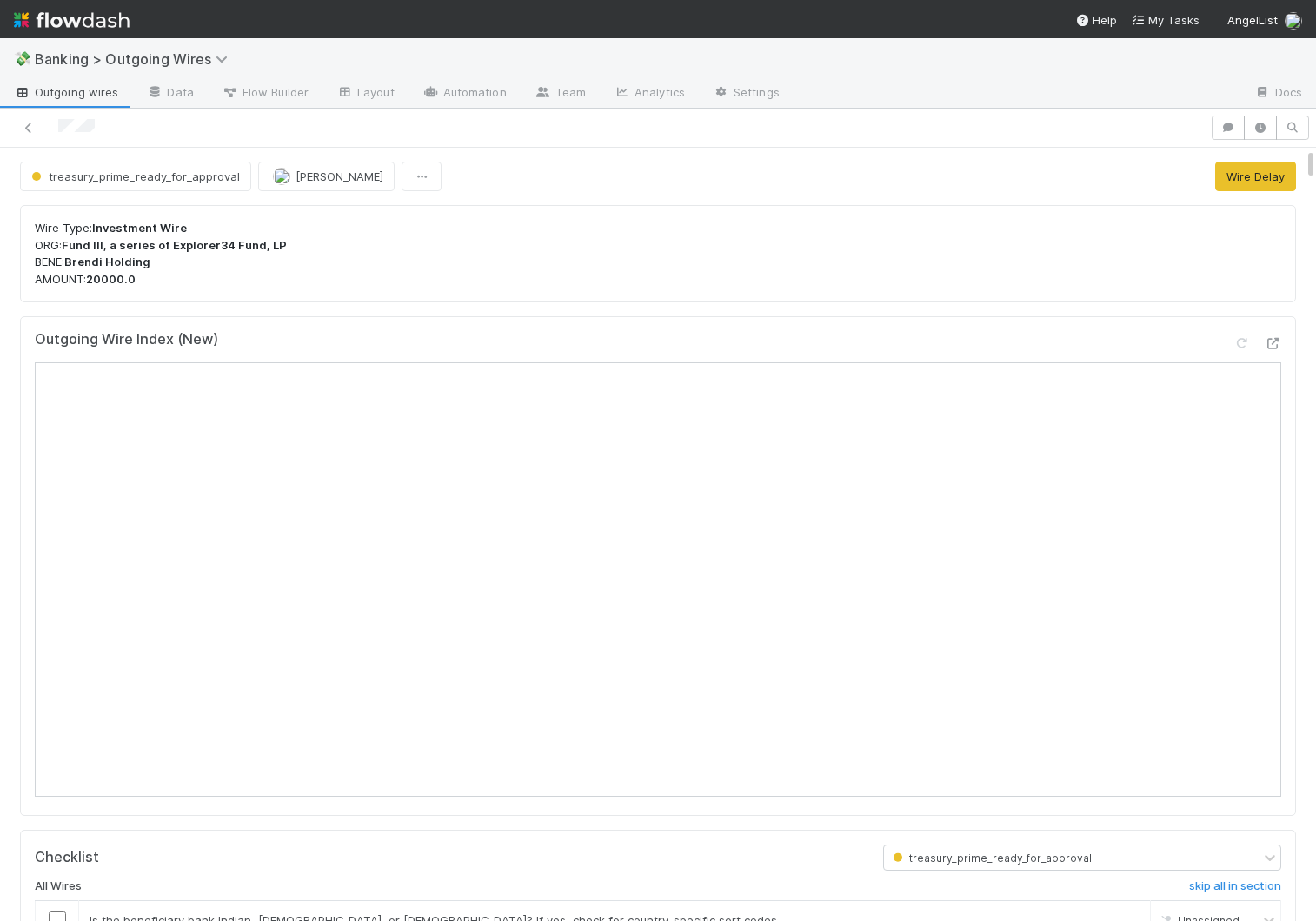
click at [42, 94] on span "Outgoing wires" at bounding box center [65, 92] width 105 height 17
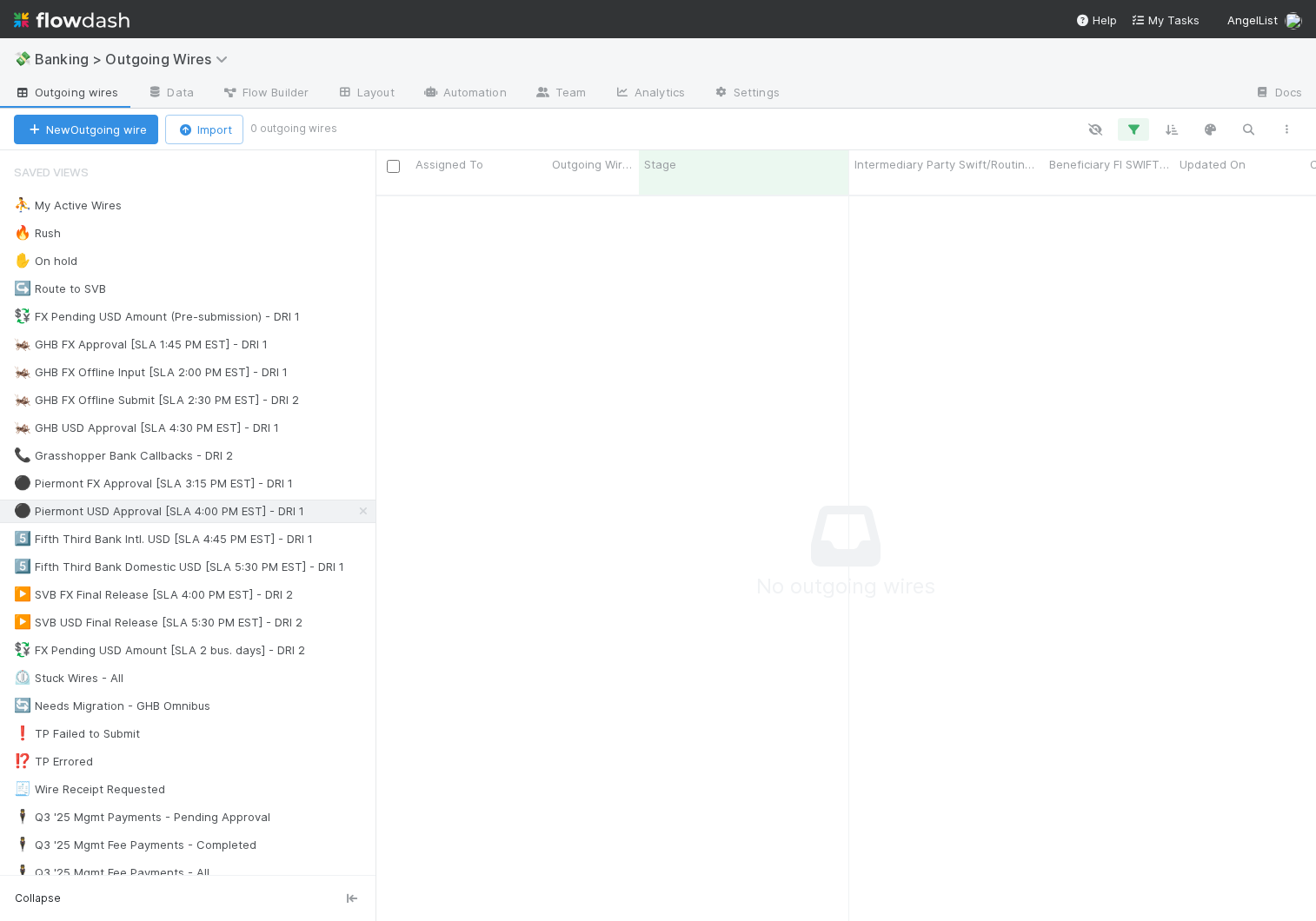
scroll to position [0, 1]
click at [327, 568] on div "5️⃣ Fifth Third Bank Domestic USD [SLA 5:30 PM EST] - DRI 1" at bounding box center [179, 567] width 330 height 22
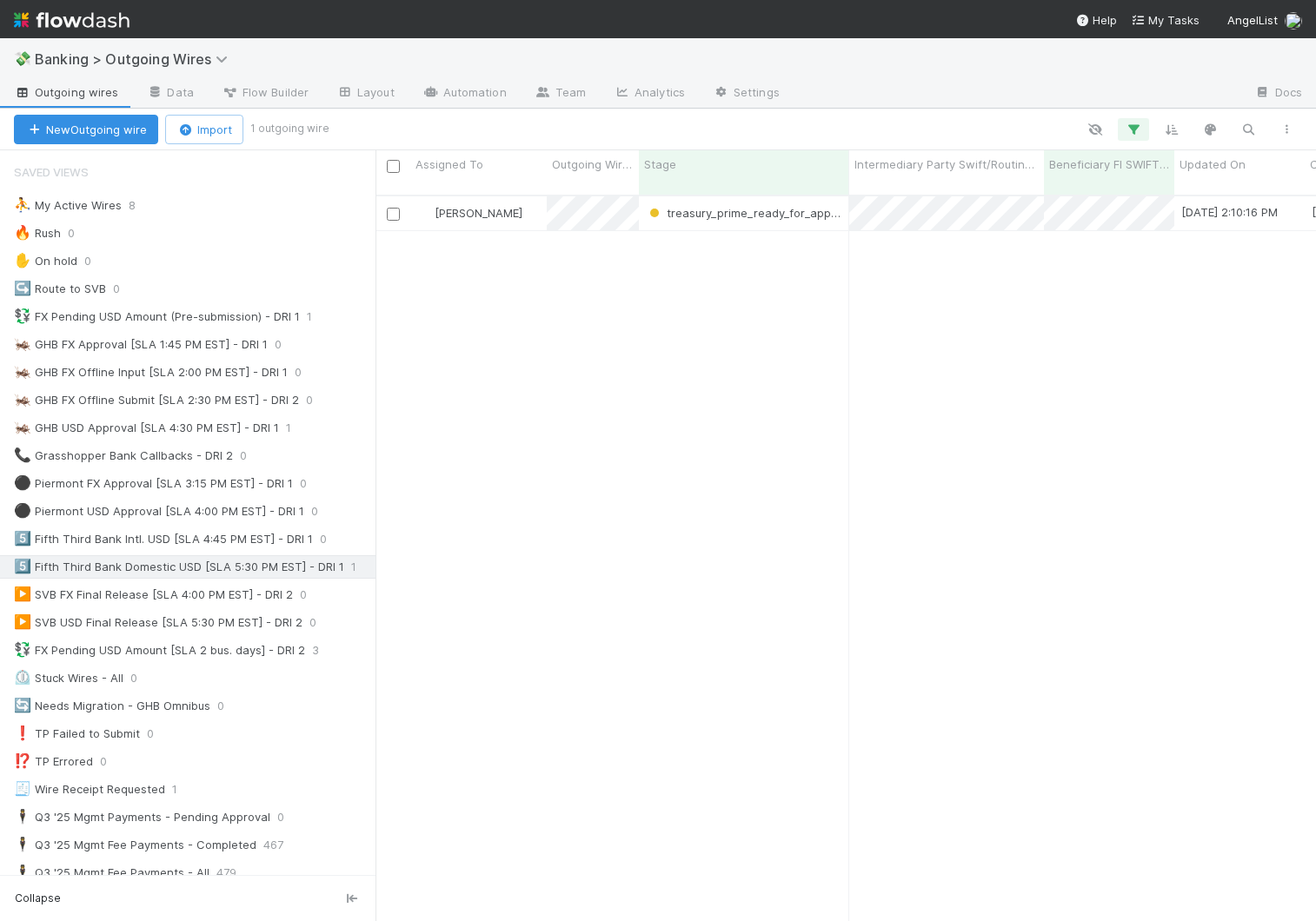
scroll to position [739, 940]
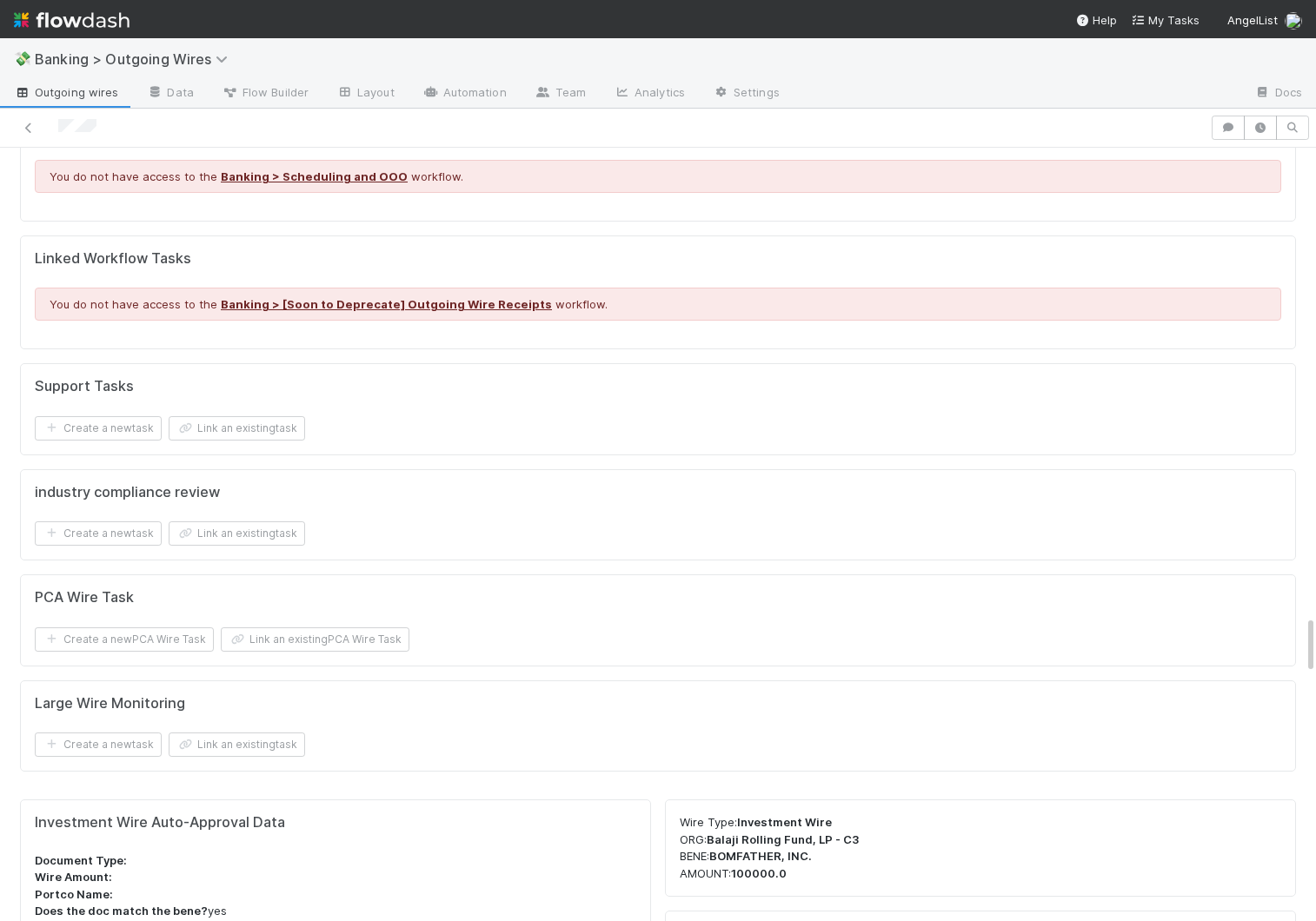
scroll to position [6230, 0]
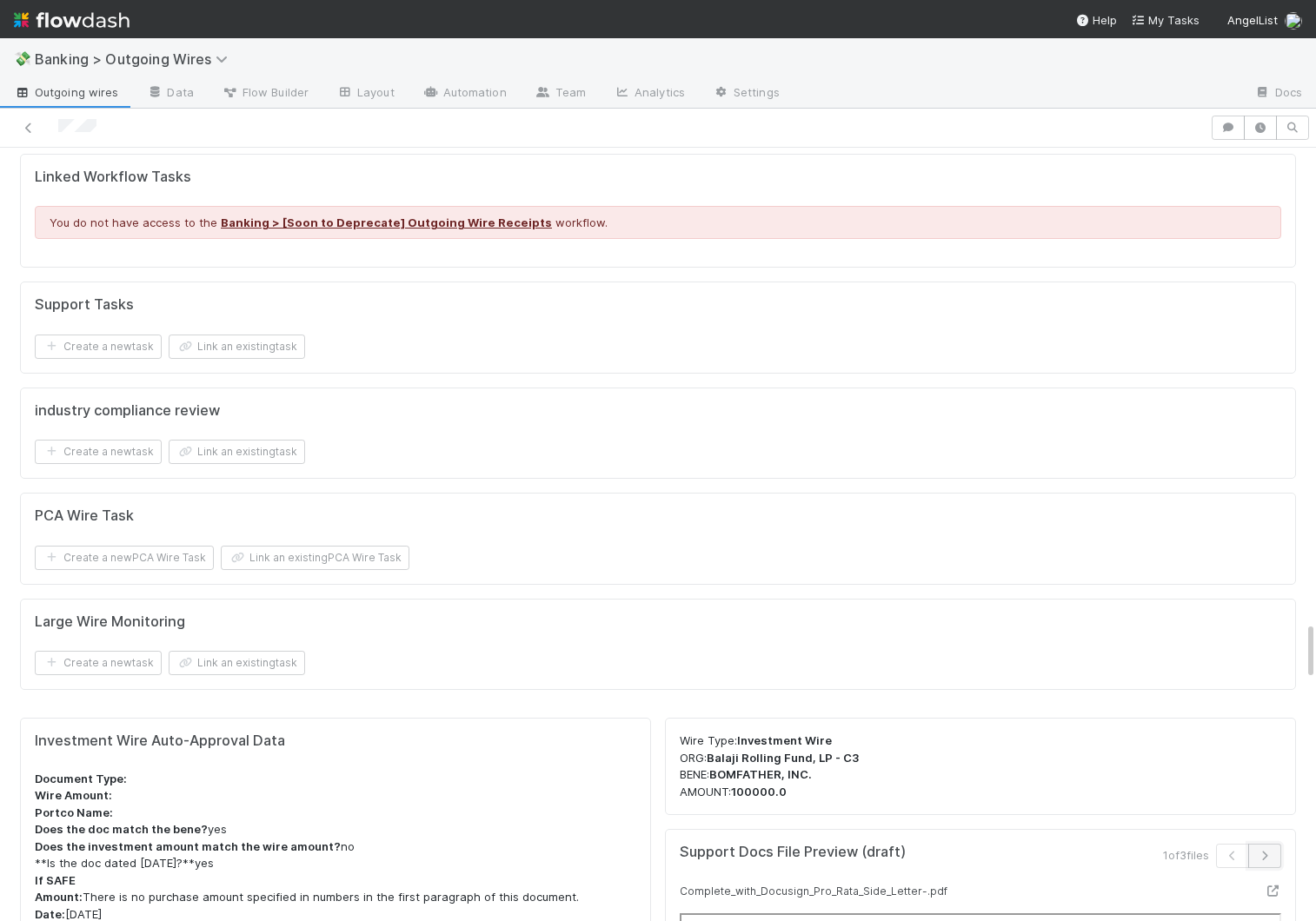
click at [1270, 851] on icon "button" at bounding box center [1264, 856] width 17 height 11
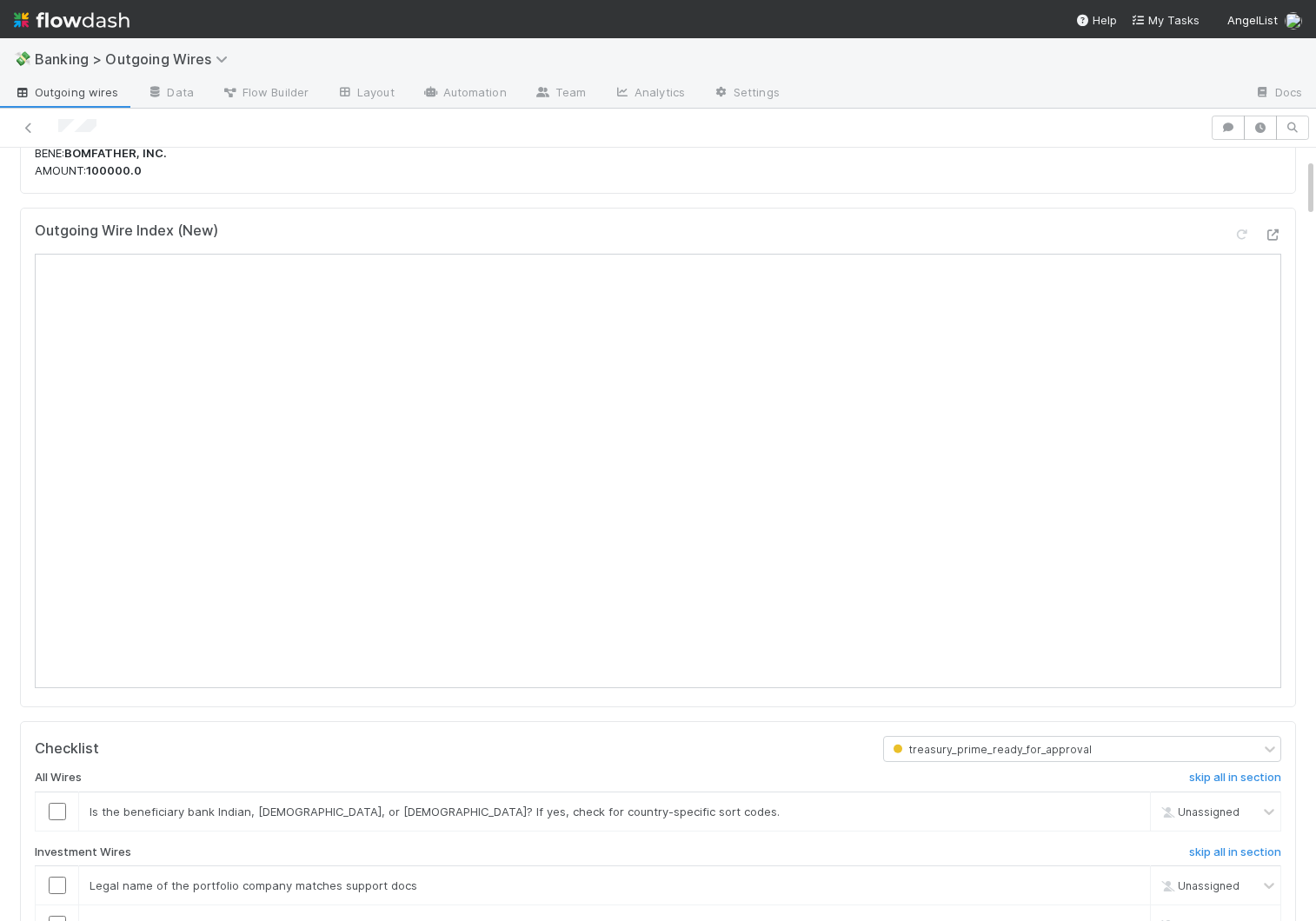
scroll to position [105, 0]
